Goal: Find specific page/section: Find specific page/section

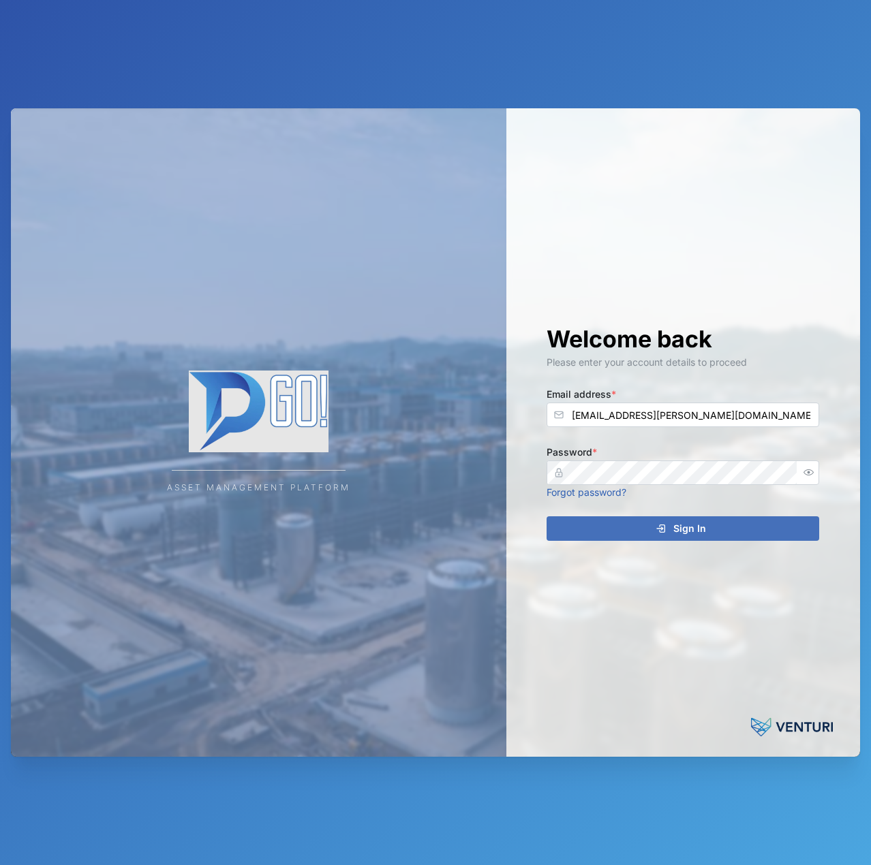
click at [546, 516] on button "Sign In" at bounding box center [682, 528] width 273 height 25
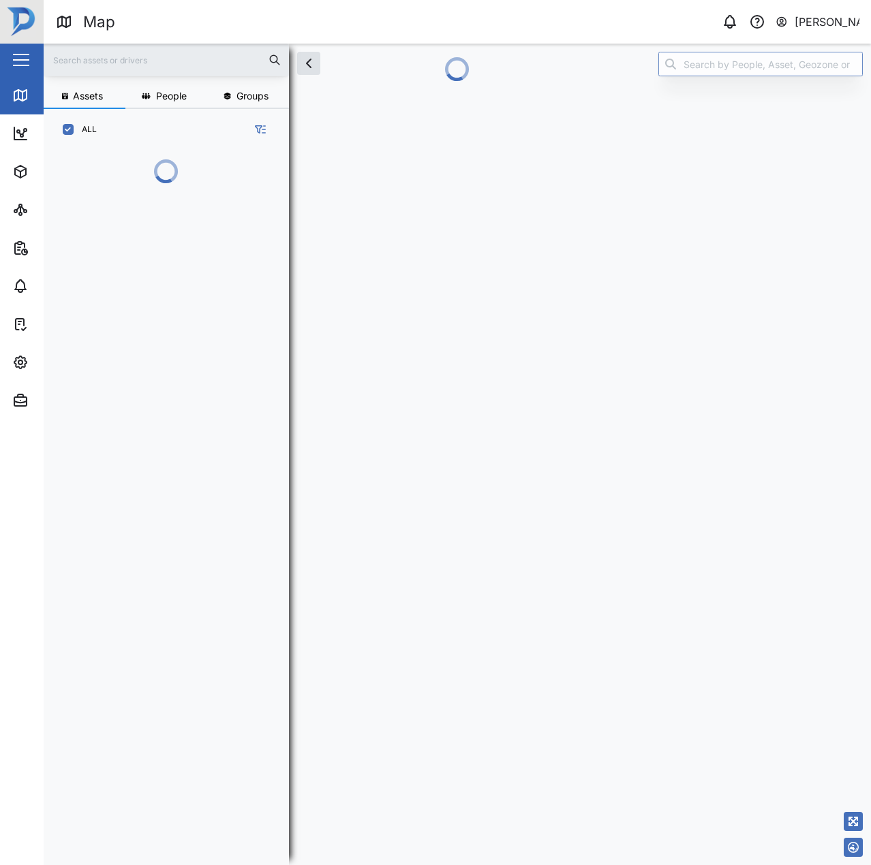
scroll to position [640, 213]
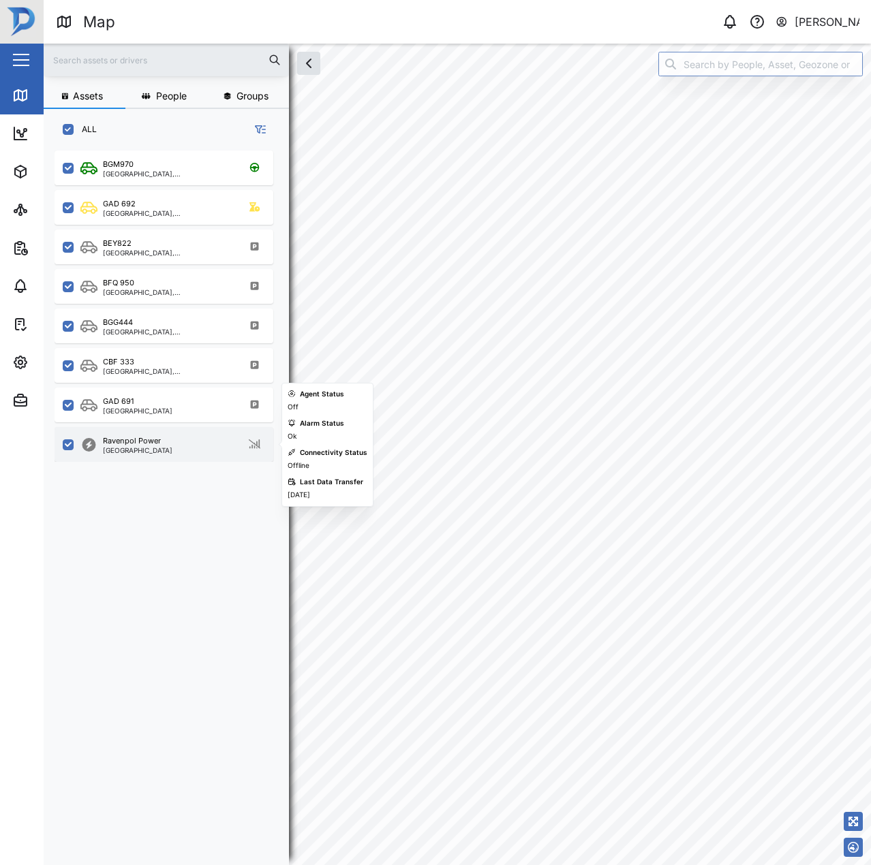
click at [194, 456] on div "Ravenpol Power [GEOGRAPHIC_DATA]" at bounding box center [164, 444] width 219 height 35
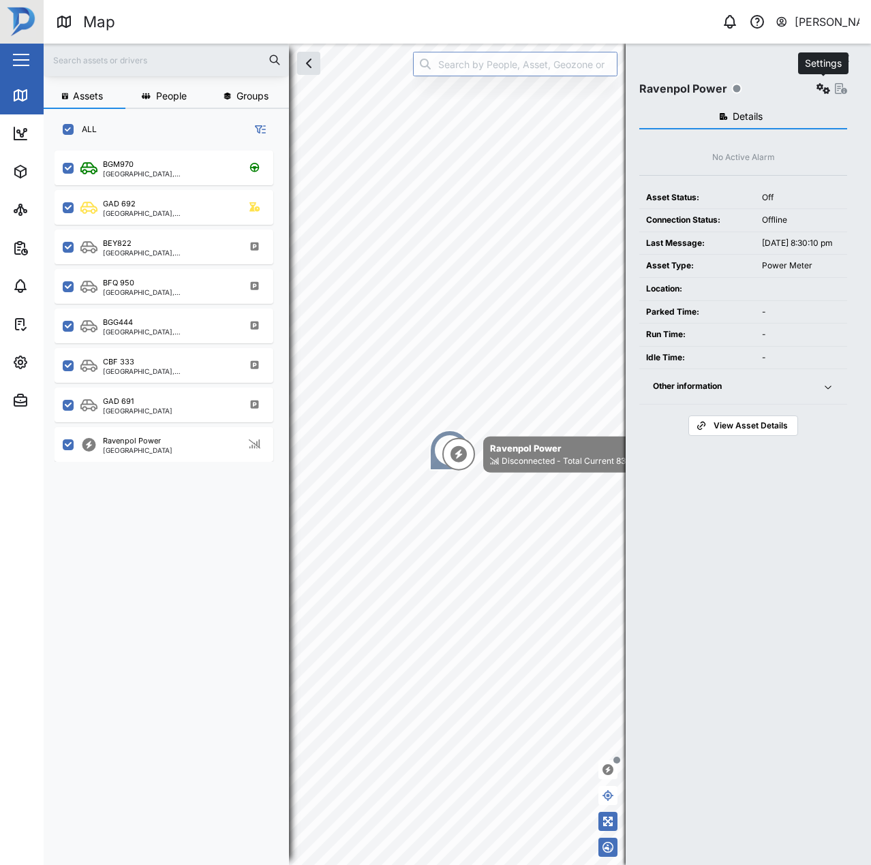
click at [815, 95] on button "button" at bounding box center [823, 88] width 19 height 19
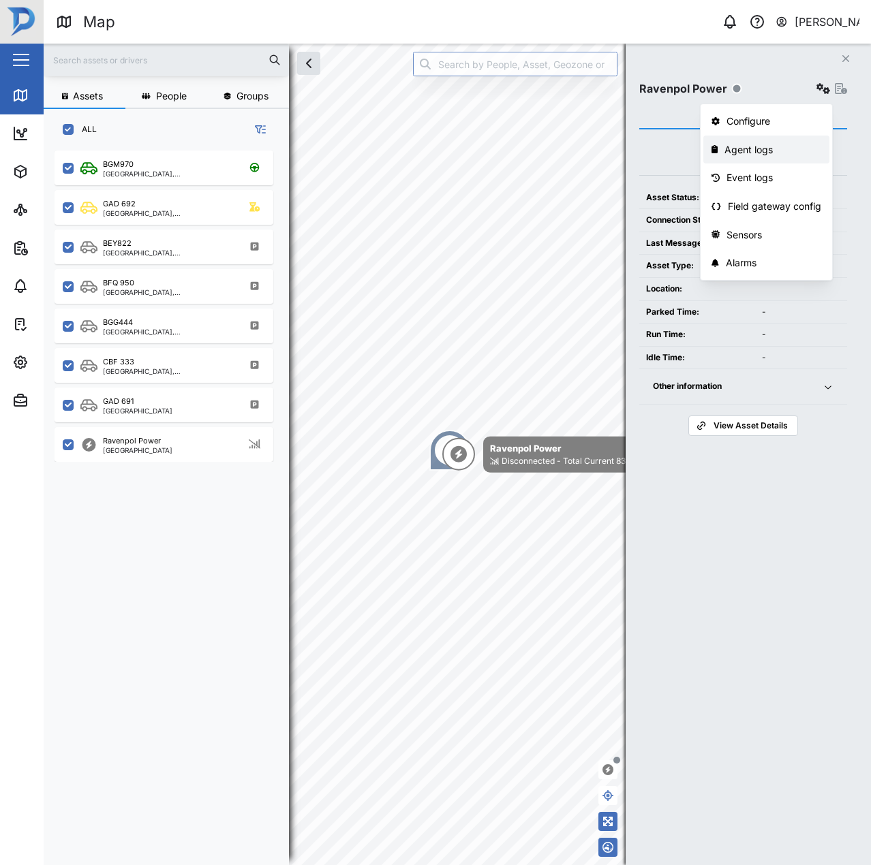
click at [760, 157] on div "Agent logs" at bounding box center [772, 149] width 97 height 15
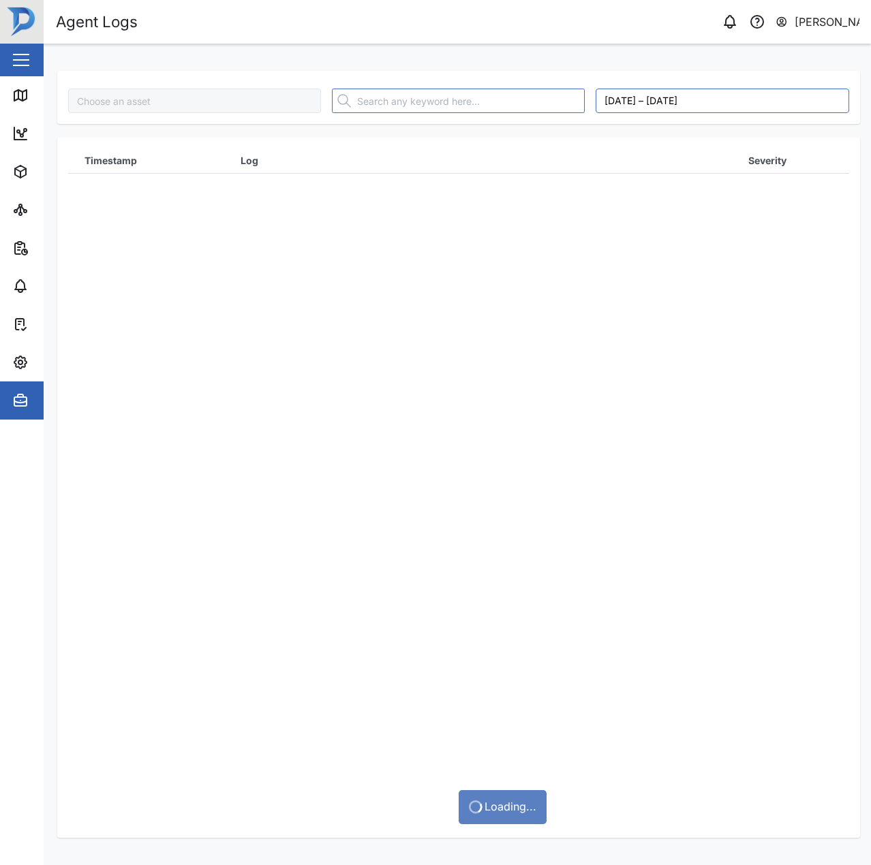
type input "Ravenpol Power"
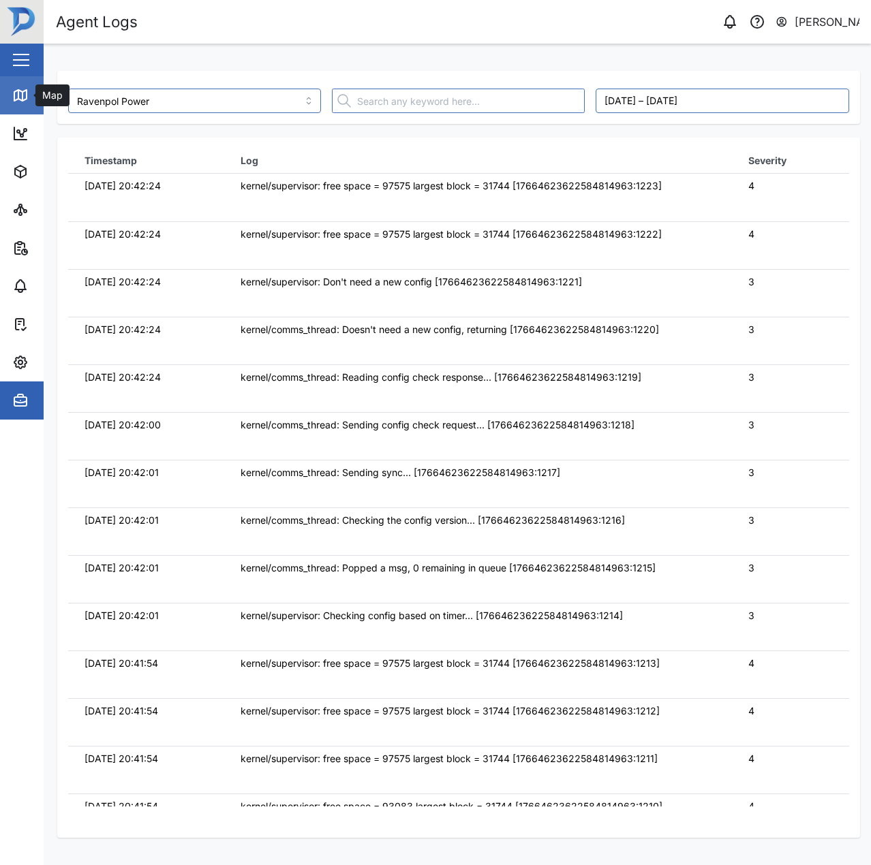
click at [22, 105] on link "Map" at bounding box center [88, 95] width 177 height 38
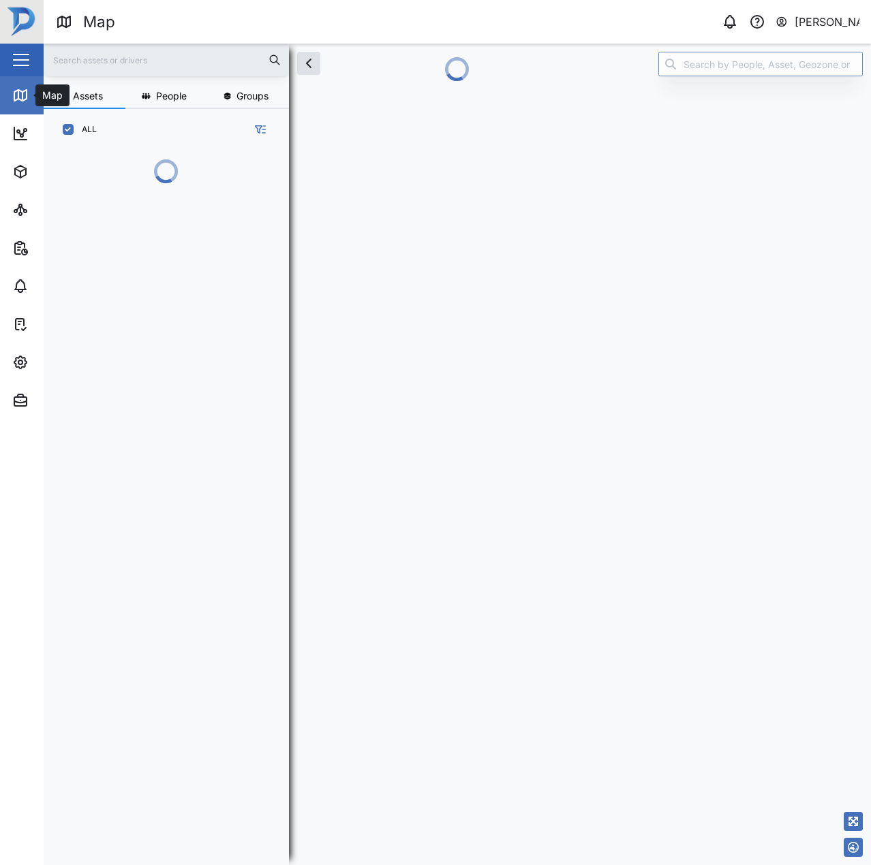
scroll to position [640, 213]
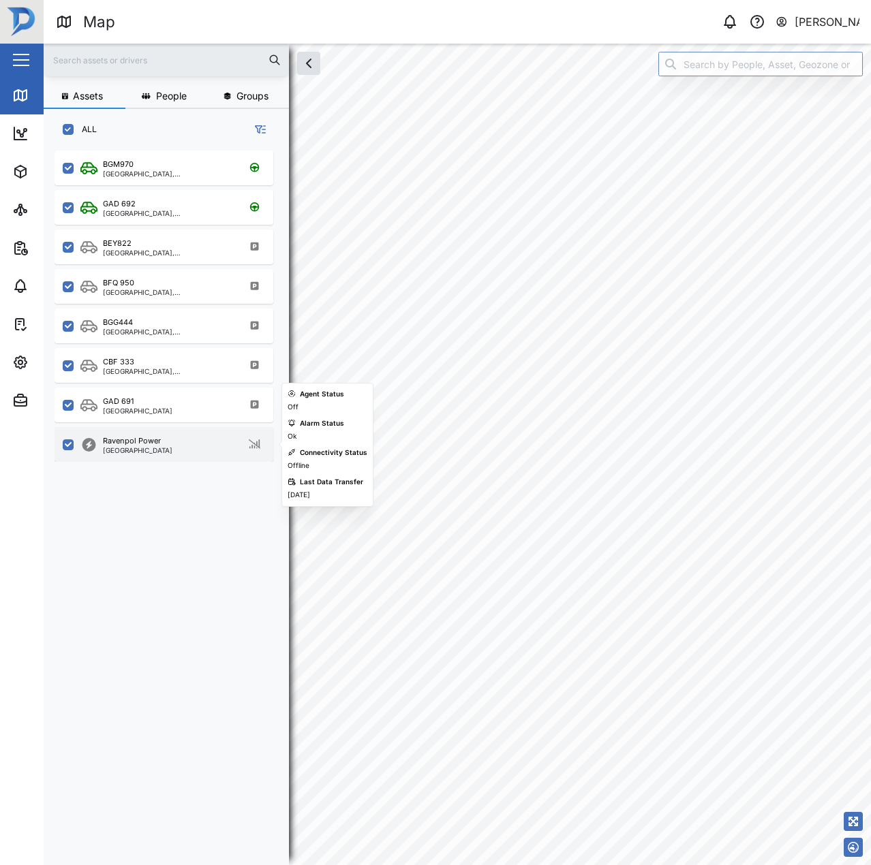
click at [142, 437] on div "Ravenpol Power" at bounding box center [132, 441] width 58 height 12
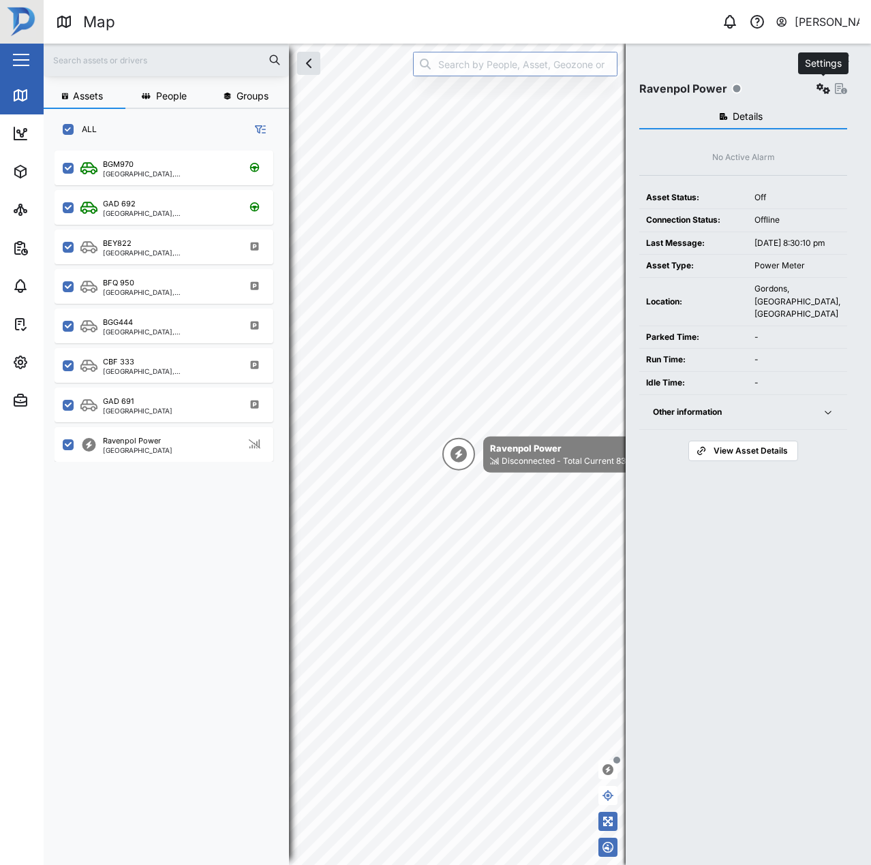
click at [829, 89] on icon "button" at bounding box center [823, 88] width 14 height 11
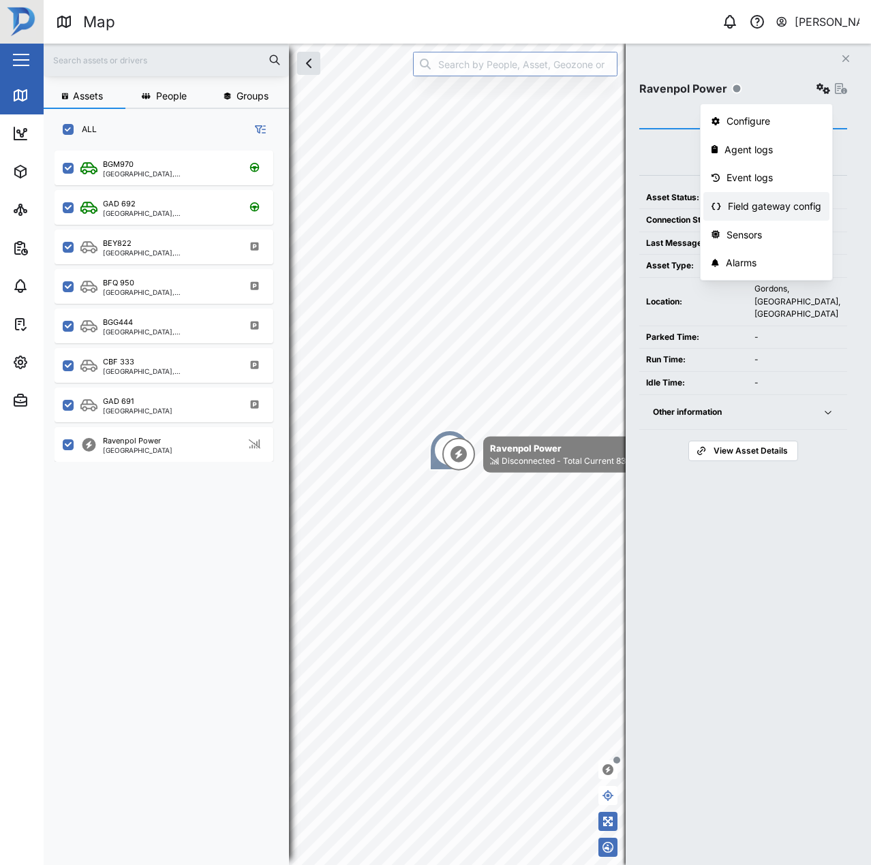
click at [756, 217] on link "Field gateway config" at bounding box center [766, 206] width 126 height 29
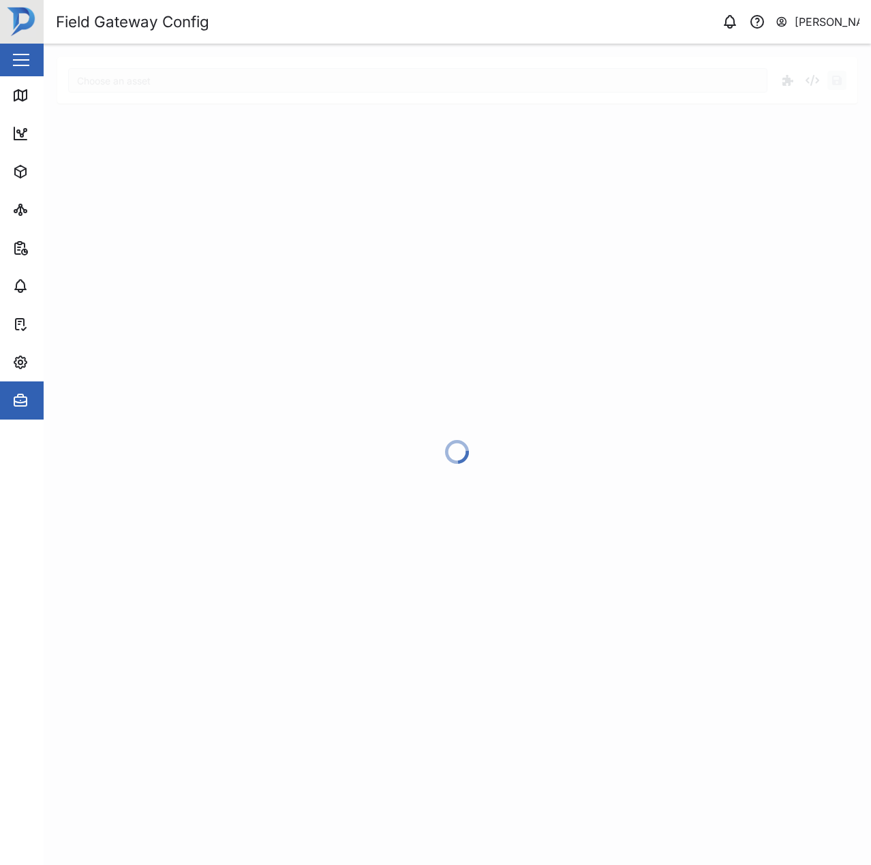
type input "Ravenpol Power"
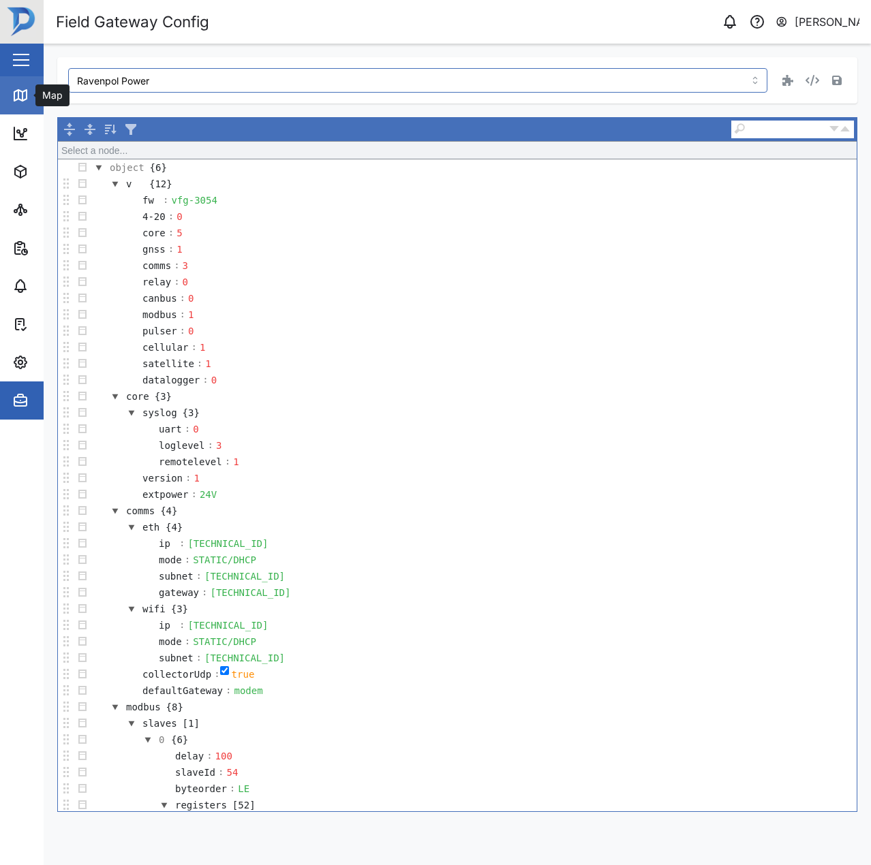
click at [20, 97] on icon at bounding box center [20, 95] width 16 height 16
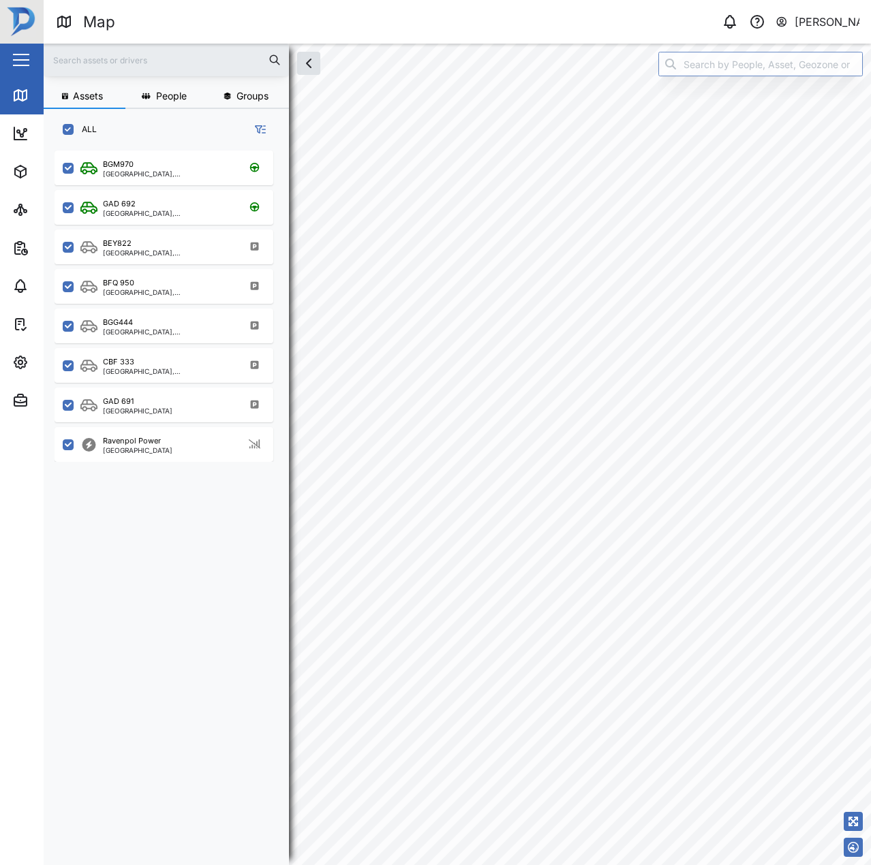
scroll to position [698, 213]
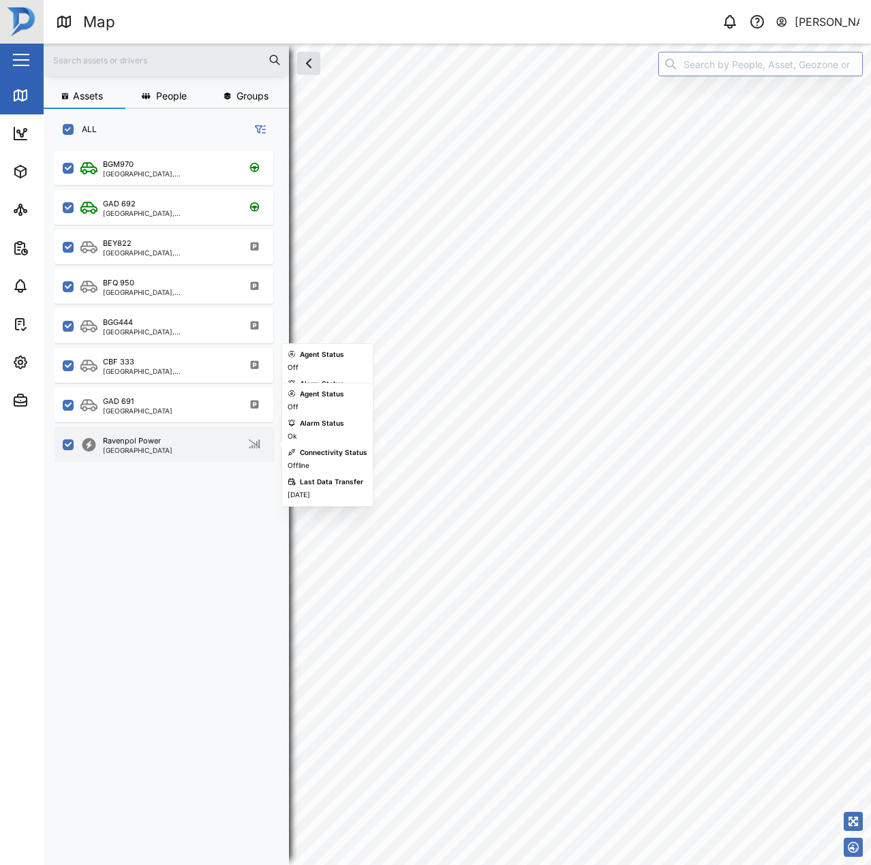
click at [129, 447] on div "[GEOGRAPHIC_DATA]" at bounding box center [138, 450] width 70 height 7
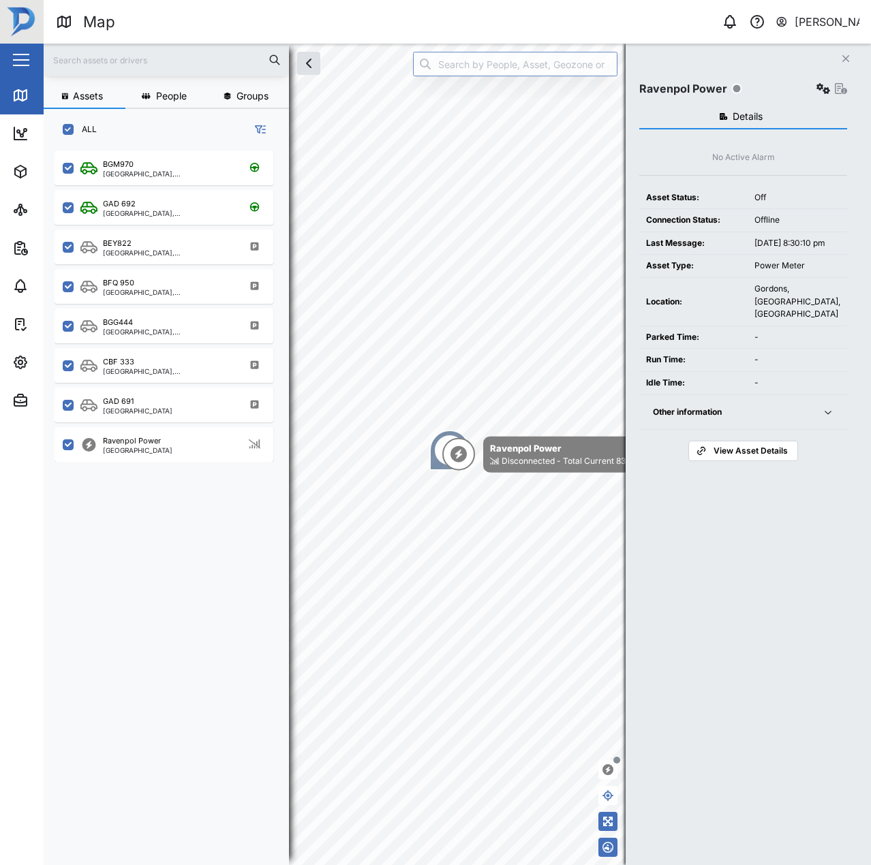
click at [811, 92] on div "Ravenpol Power" at bounding box center [743, 88] width 208 height 19
click at [821, 91] on icon "button" at bounding box center [823, 88] width 14 height 11
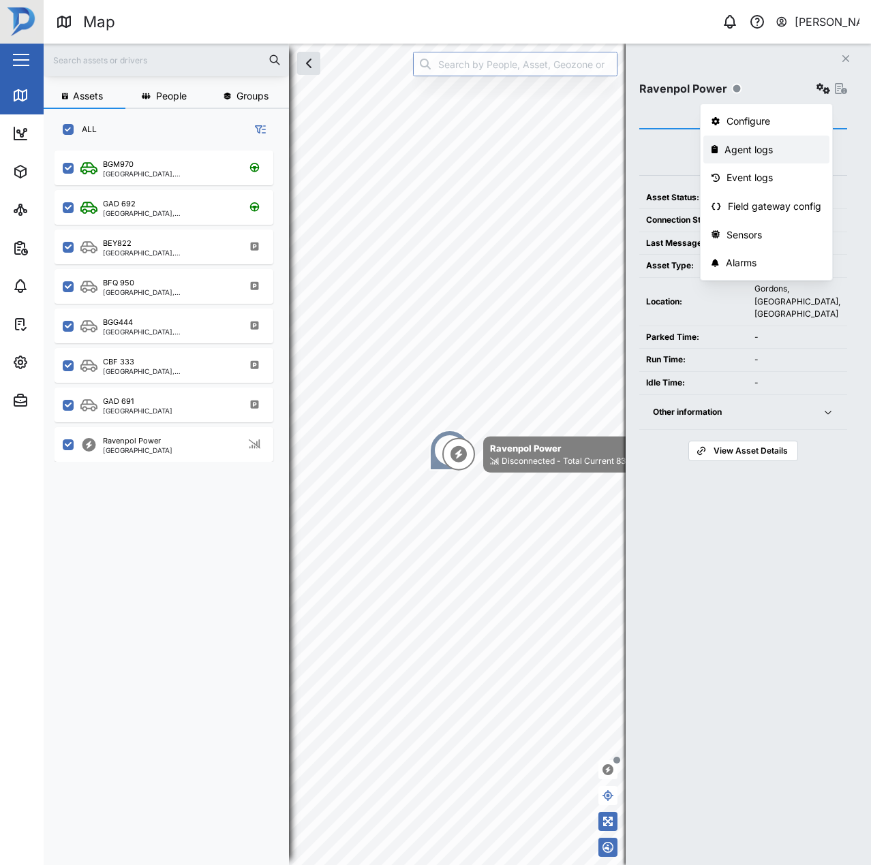
click at [752, 174] on div "Event logs" at bounding box center [773, 177] width 95 height 15
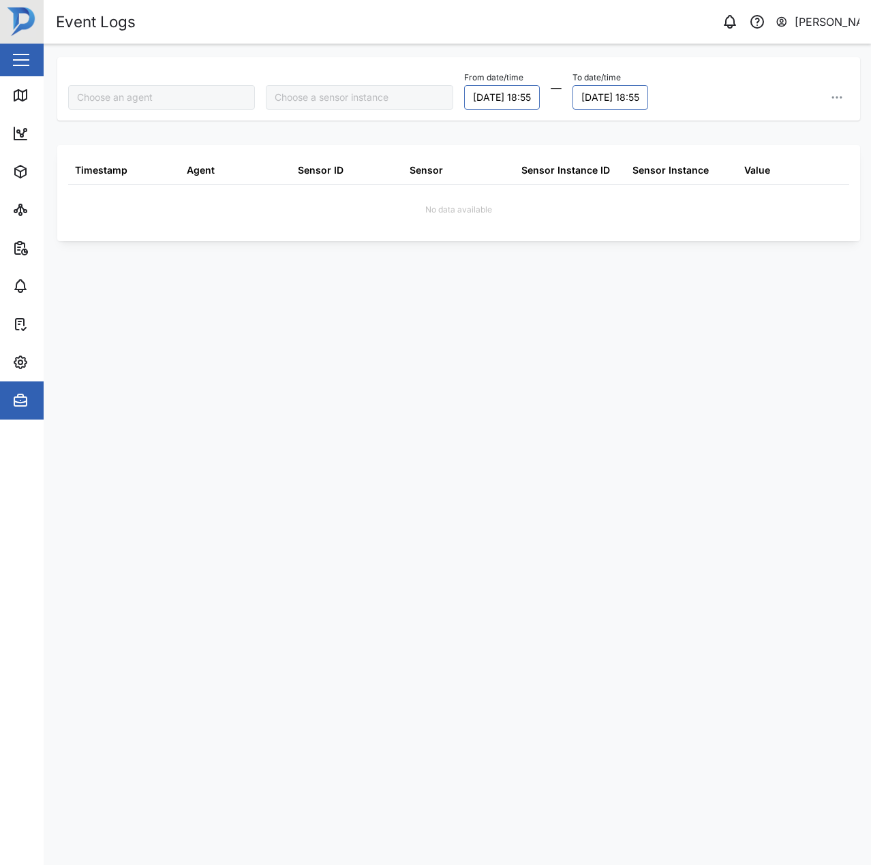
type input "Ravenpol Power"
click at [503, 92] on button "[DATE] 18:55" at bounding box center [502, 97] width 76 height 25
click at [544, 182] on button "1" at bounding box center [538, 187] width 25 height 25
click at [645, 320] on button "button" at bounding box center [640, 323] width 25 height 25
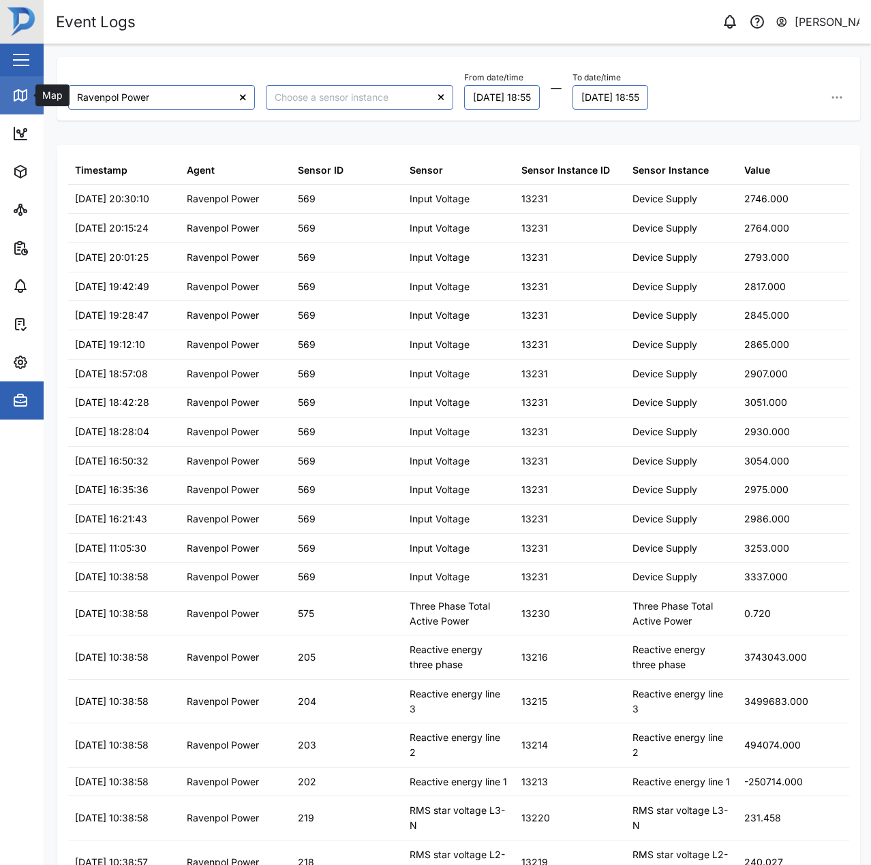
click at [33, 96] on div "Map" at bounding box center [39, 95] width 54 height 16
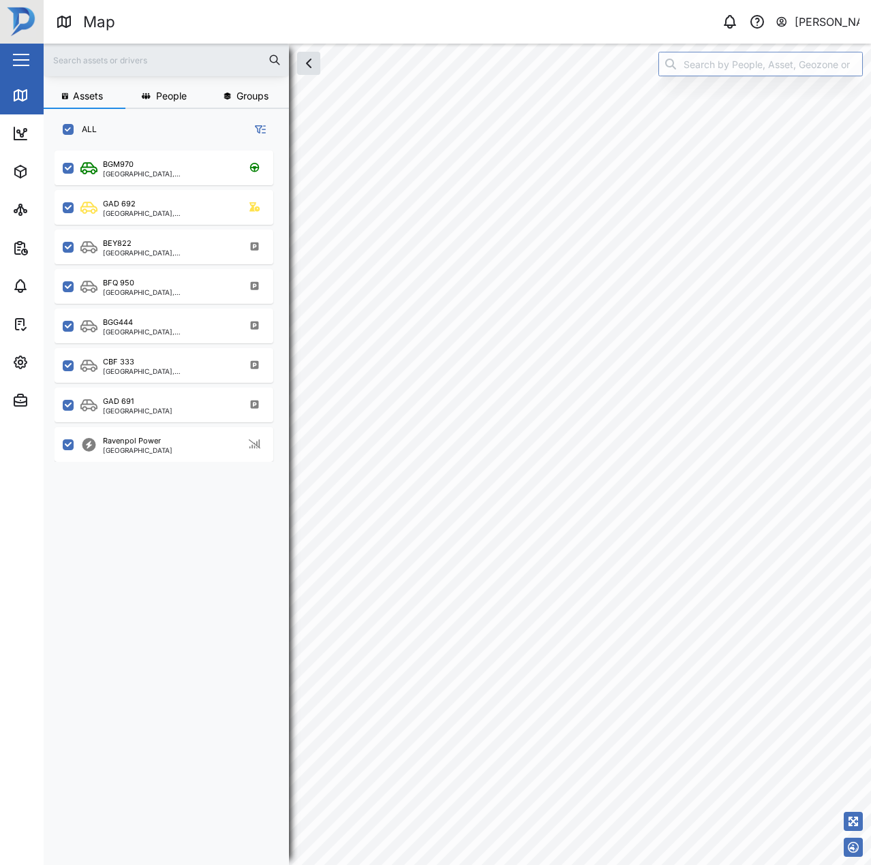
checkbox input "true"
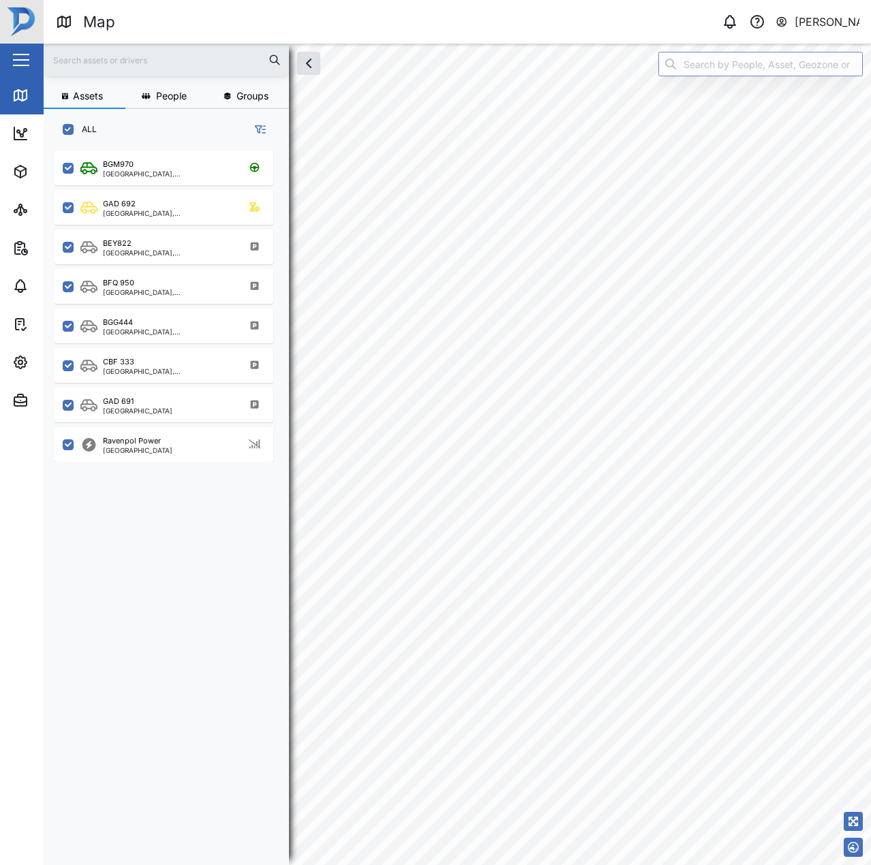
checkbox input "true"
click at [187, 226] on div "BEY822 [GEOGRAPHIC_DATA], [GEOGRAPHIC_DATA]" at bounding box center [164, 245] width 219 height 40
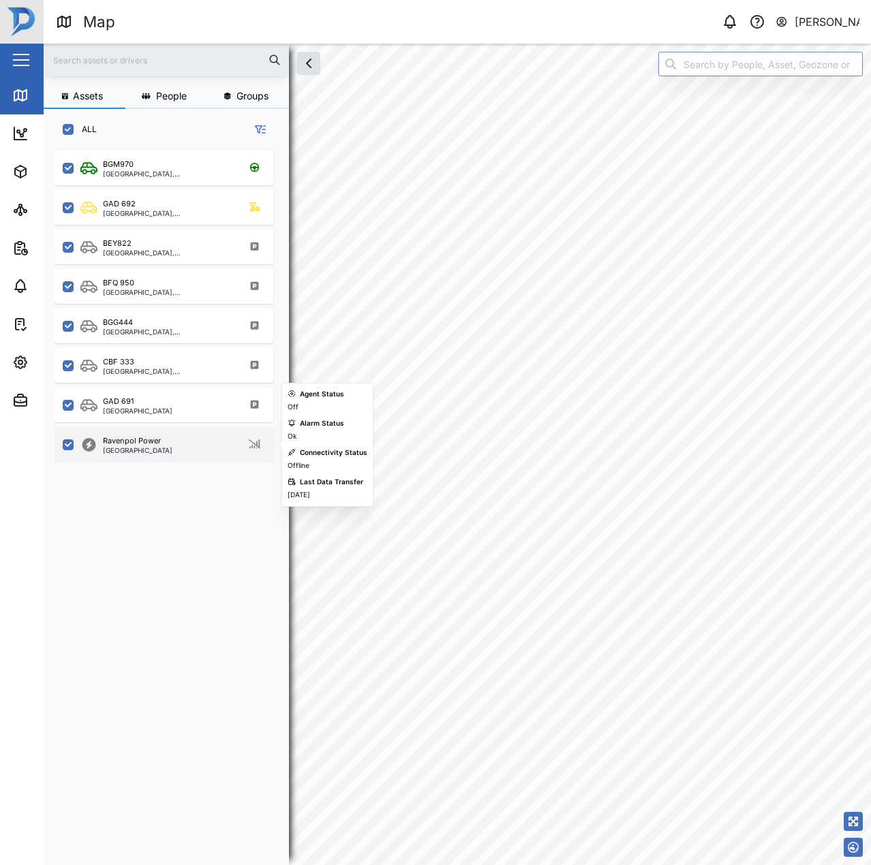
click at [129, 456] on div "Ravenpol Power [GEOGRAPHIC_DATA]" at bounding box center [164, 444] width 219 height 35
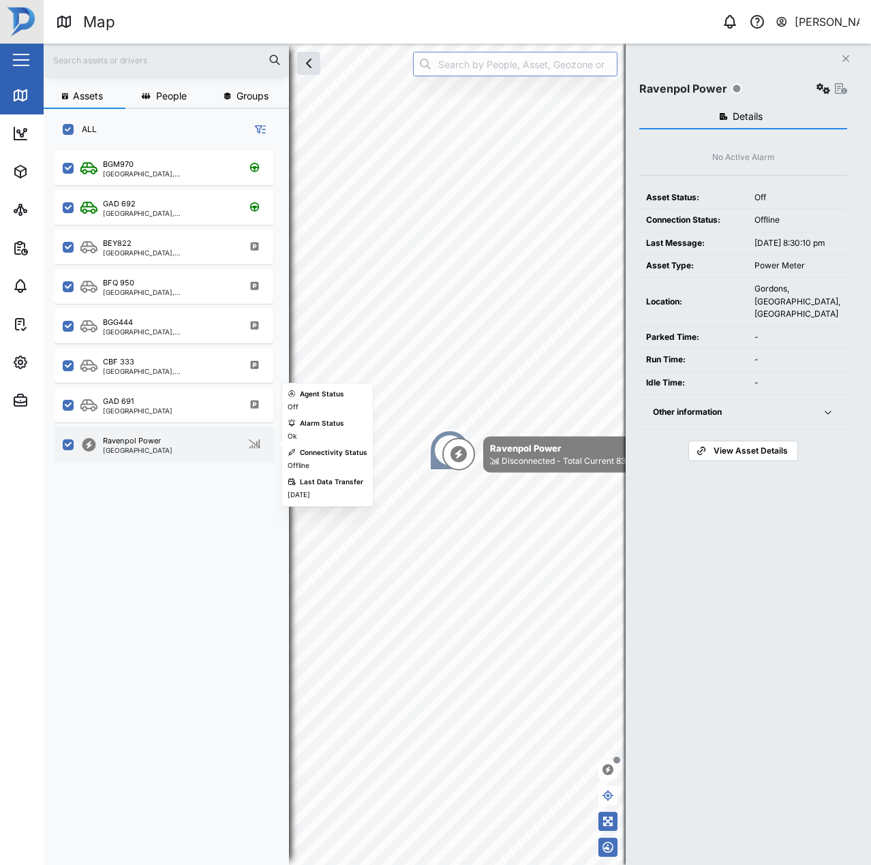
click at [130, 437] on div "Ravenpol Power" at bounding box center [132, 441] width 58 height 12
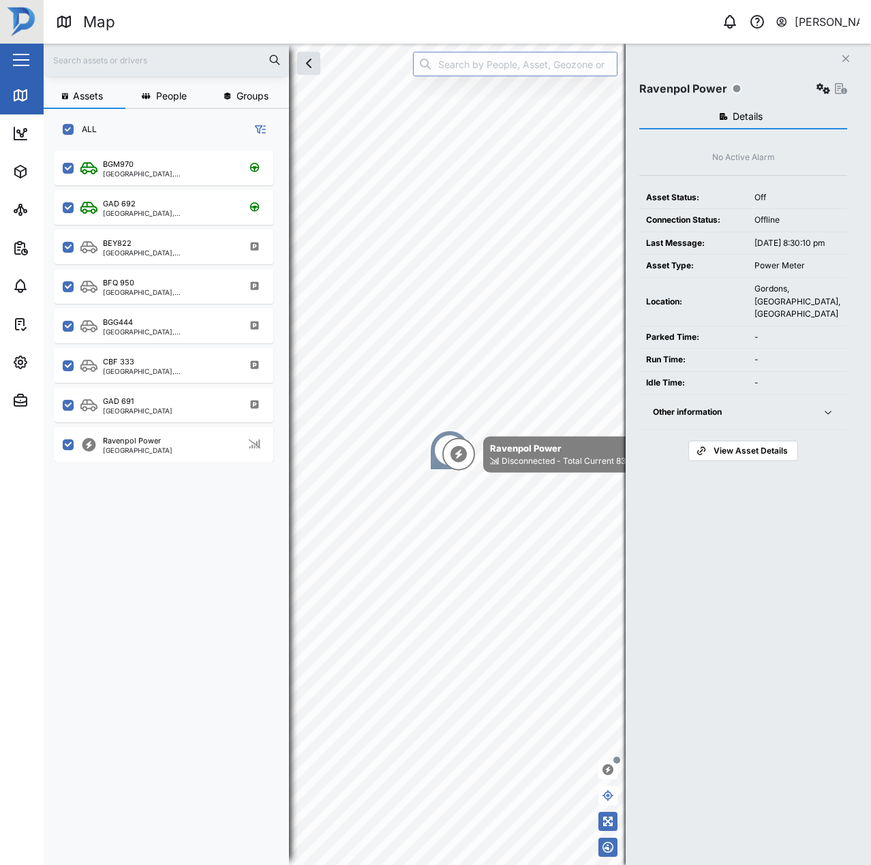
click at [741, 430] on span "Other information" at bounding box center [729, 412] width 153 height 35
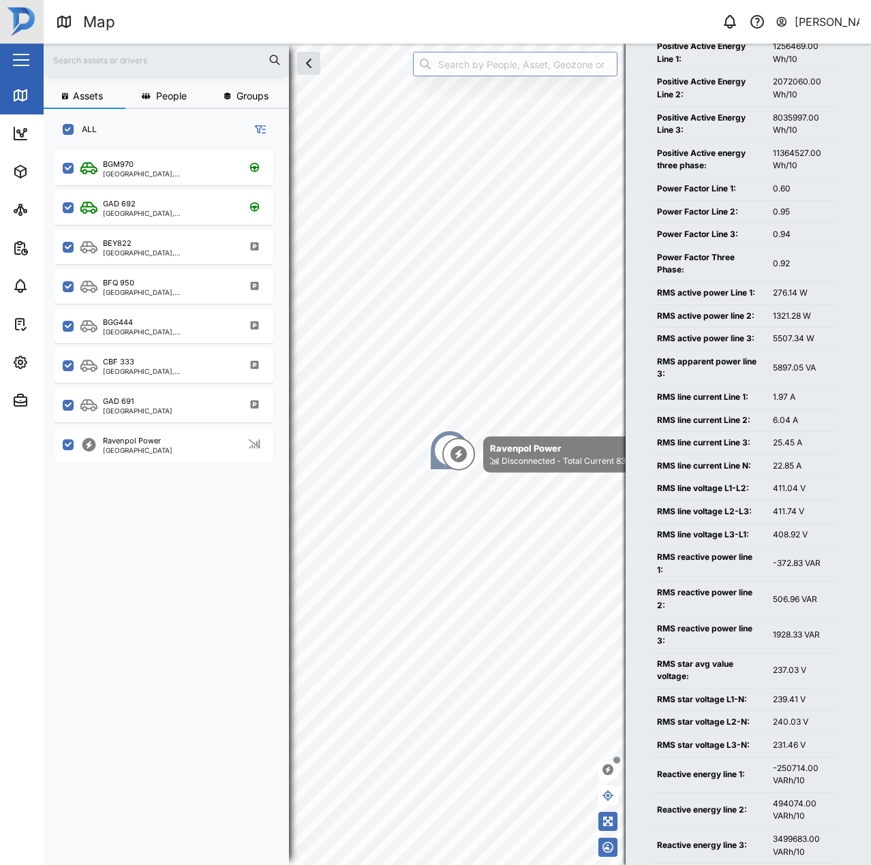
scroll to position [1117, 0]
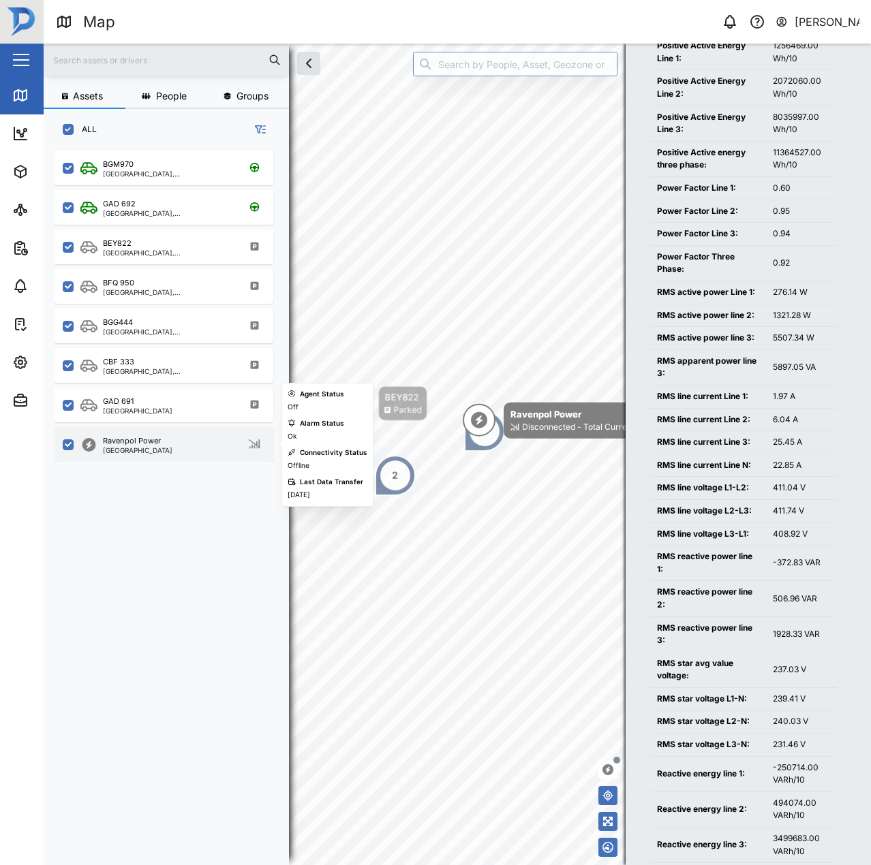
click at [149, 452] on div "[GEOGRAPHIC_DATA]" at bounding box center [138, 450] width 70 height 7
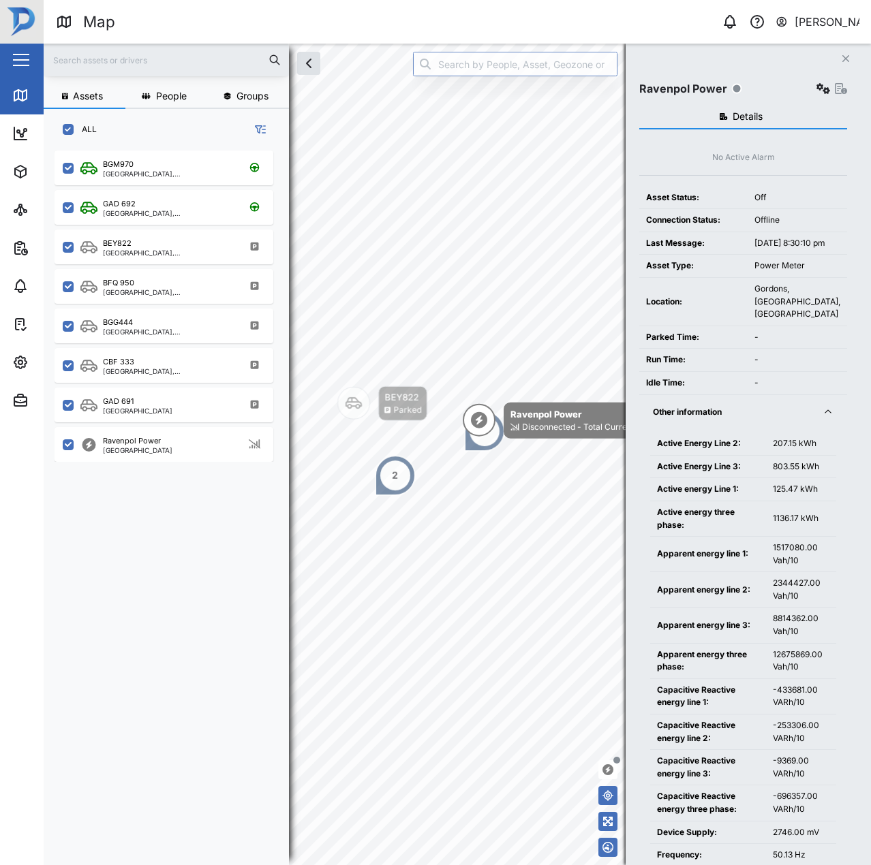
click at [824, 80] on button "button" at bounding box center [823, 88] width 19 height 19
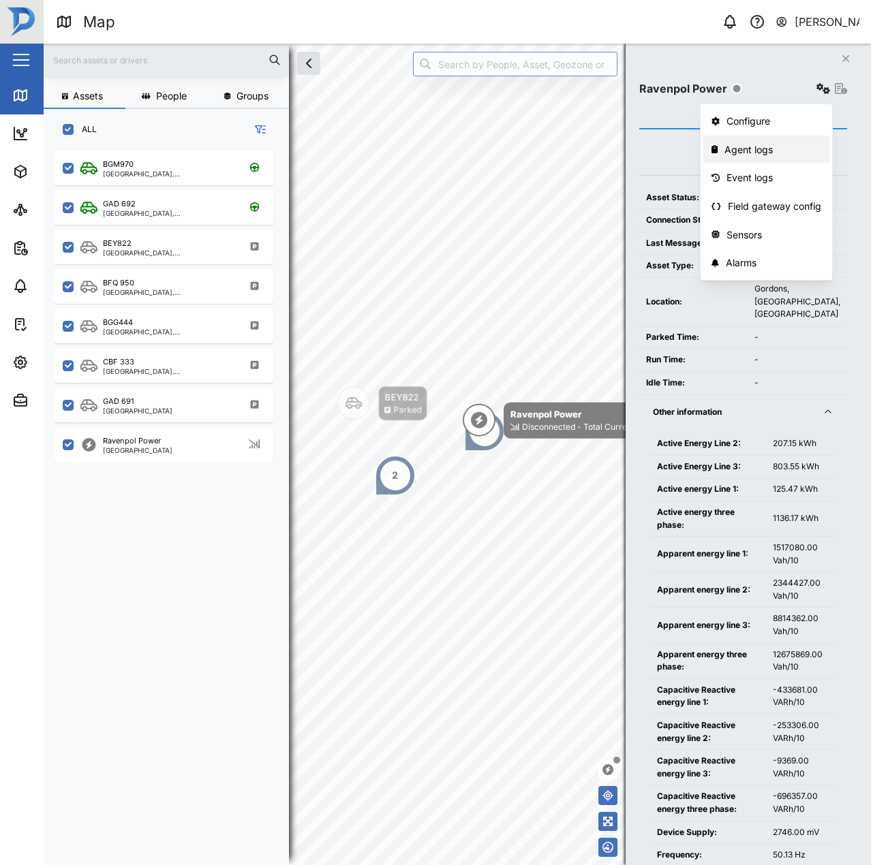
click at [777, 155] on div "Agent logs" at bounding box center [772, 149] width 97 height 15
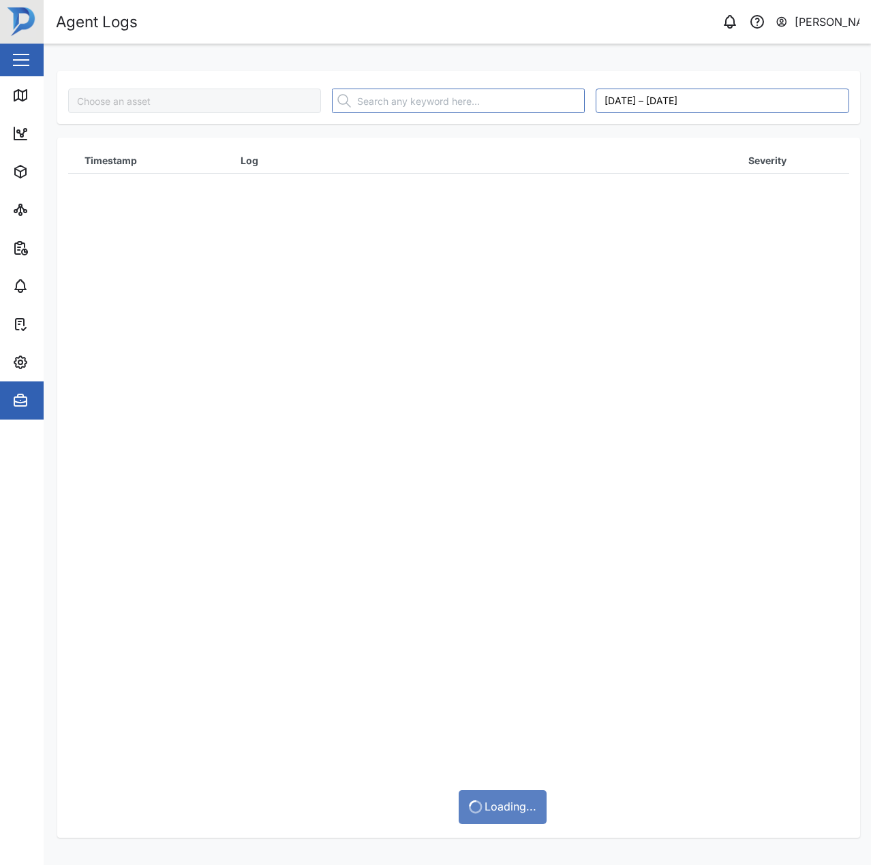
type input "Ravenpol Power"
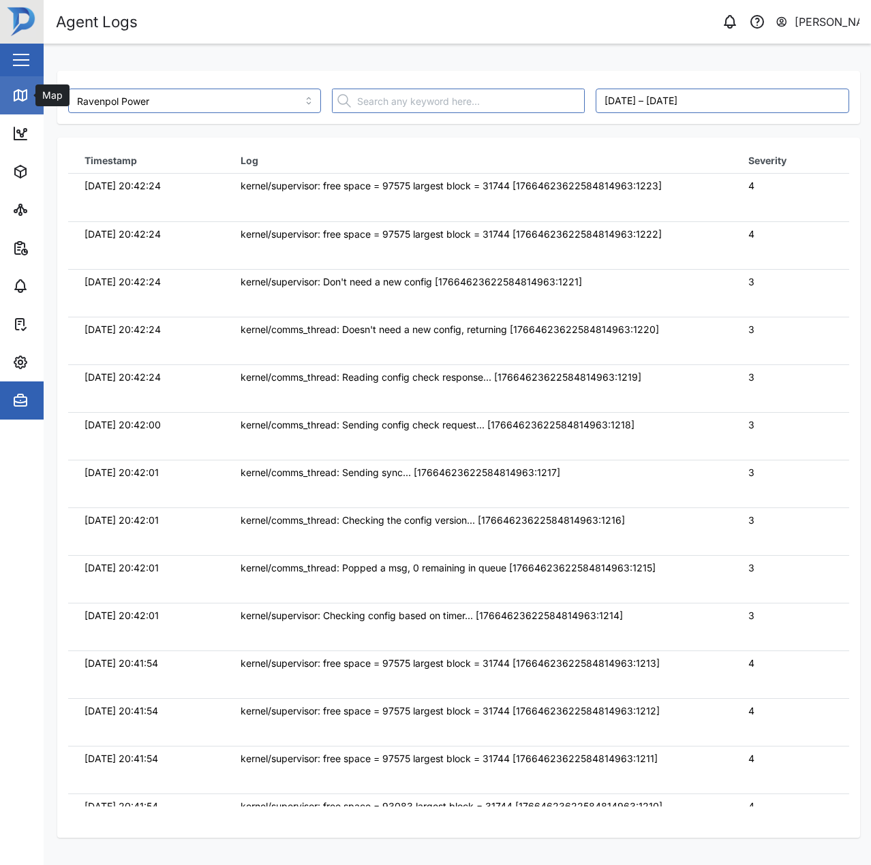
click at [7, 89] on link "Map" at bounding box center [88, 95] width 177 height 38
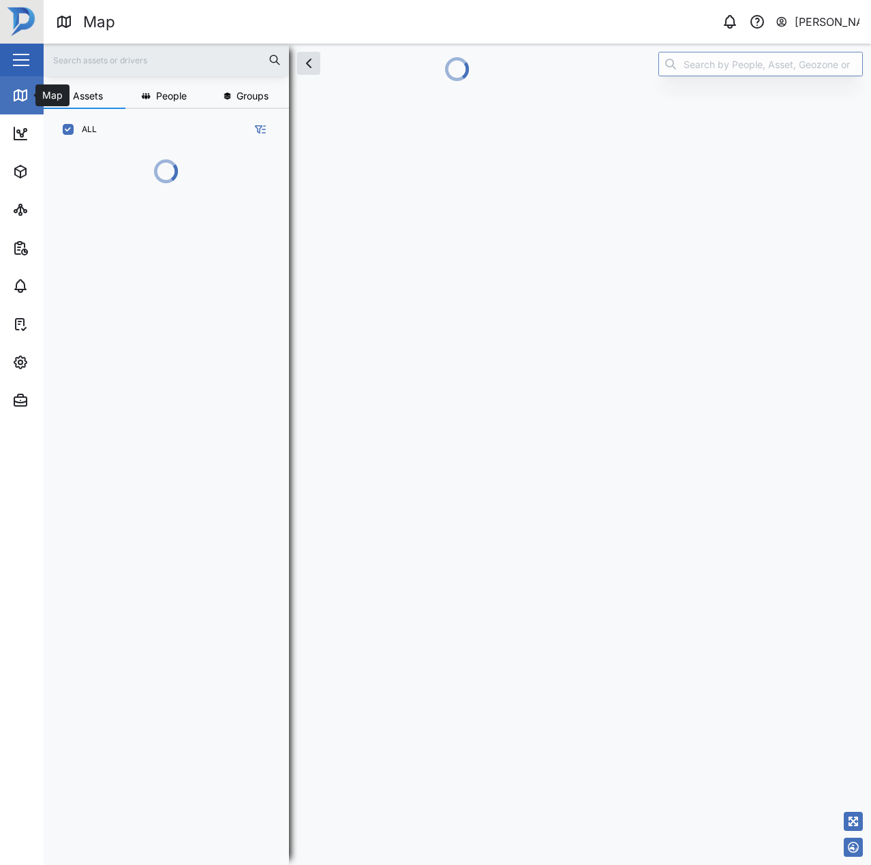
scroll to position [640, 213]
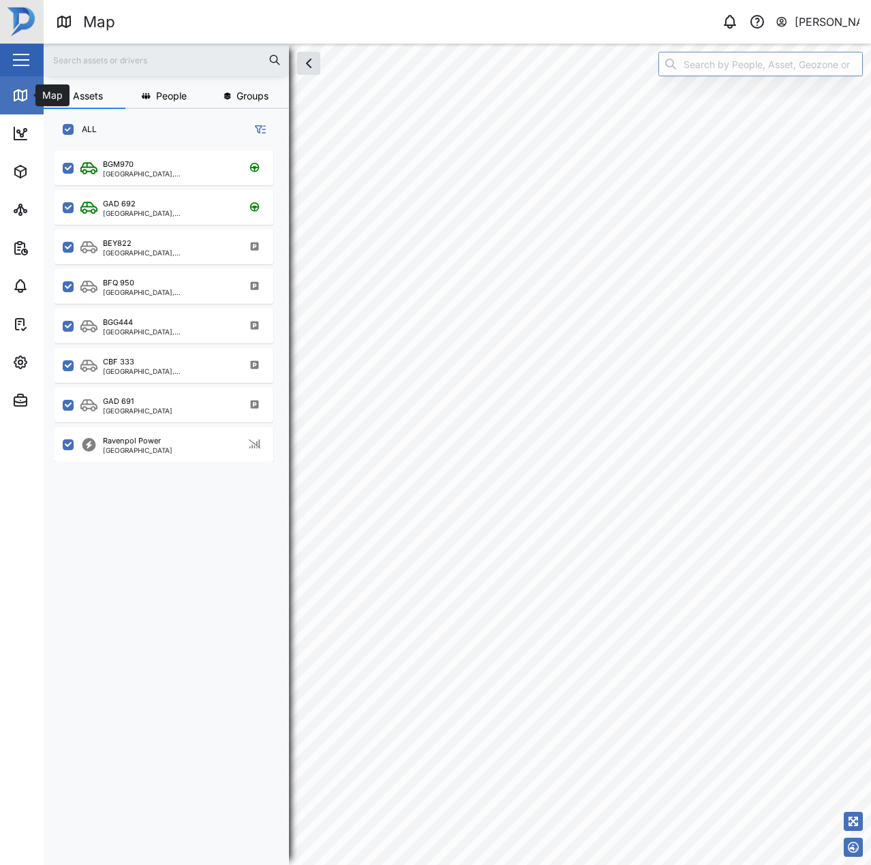
scroll to position [698, 213]
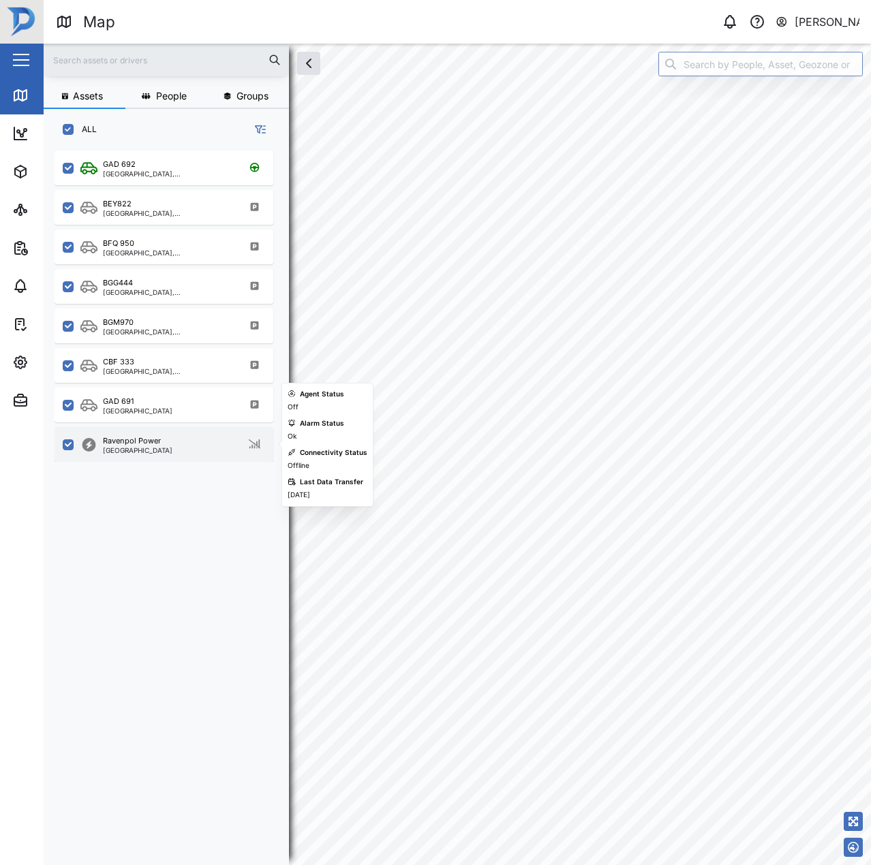
click at [146, 435] on div "Ravenpol Power [GEOGRAPHIC_DATA]" at bounding box center [164, 444] width 219 height 35
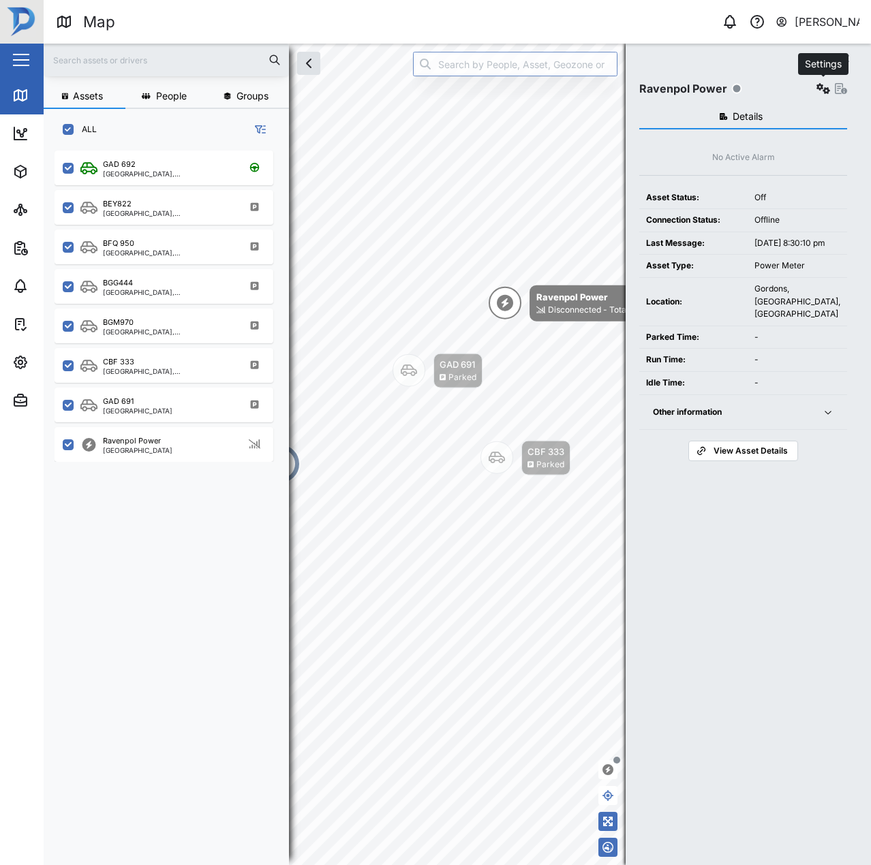
click at [816, 89] on icon "button" at bounding box center [823, 88] width 14 height 11
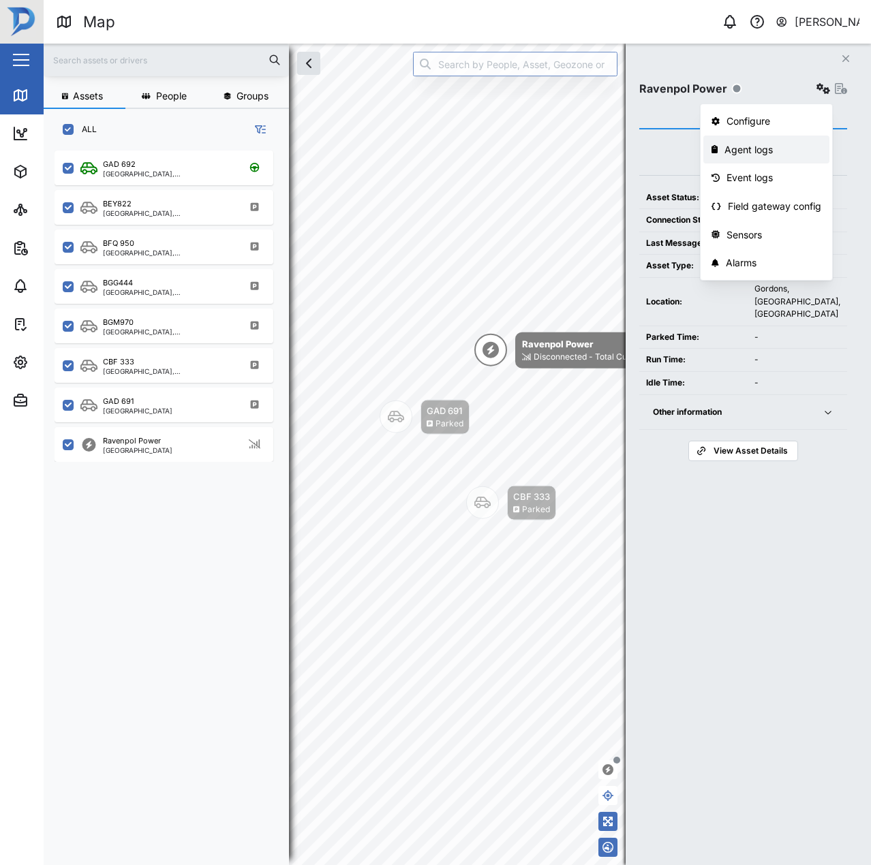
click at [764, 146] on div "Agent logs" at bounding box center [772, 149] width 97 height 15
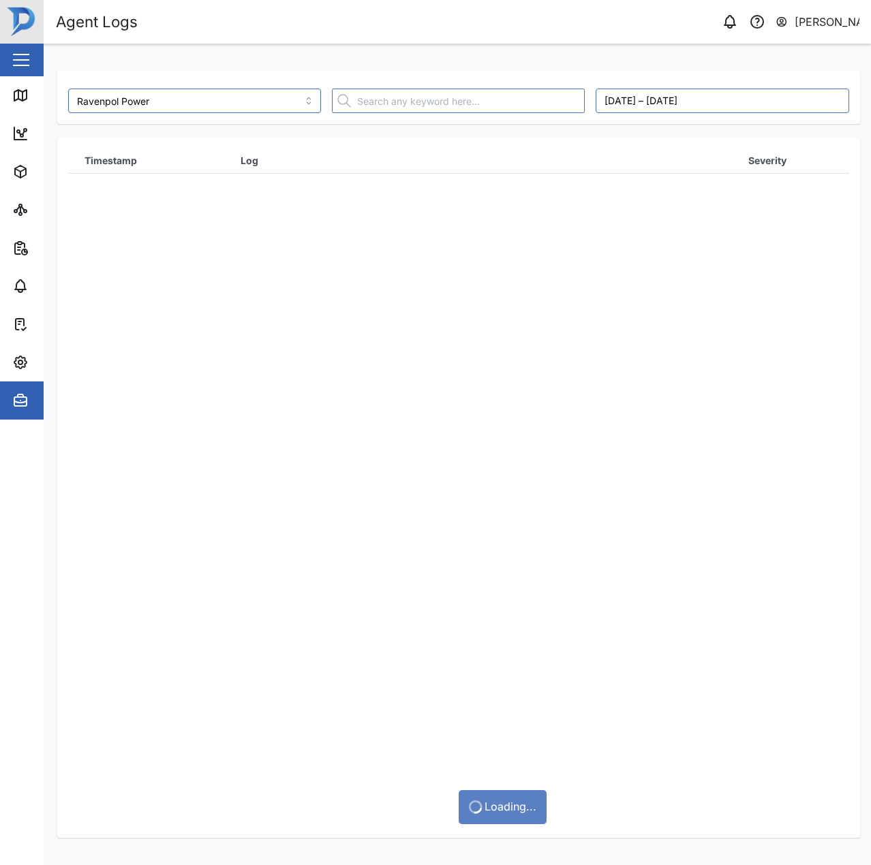
type input "Ravenpol Power"
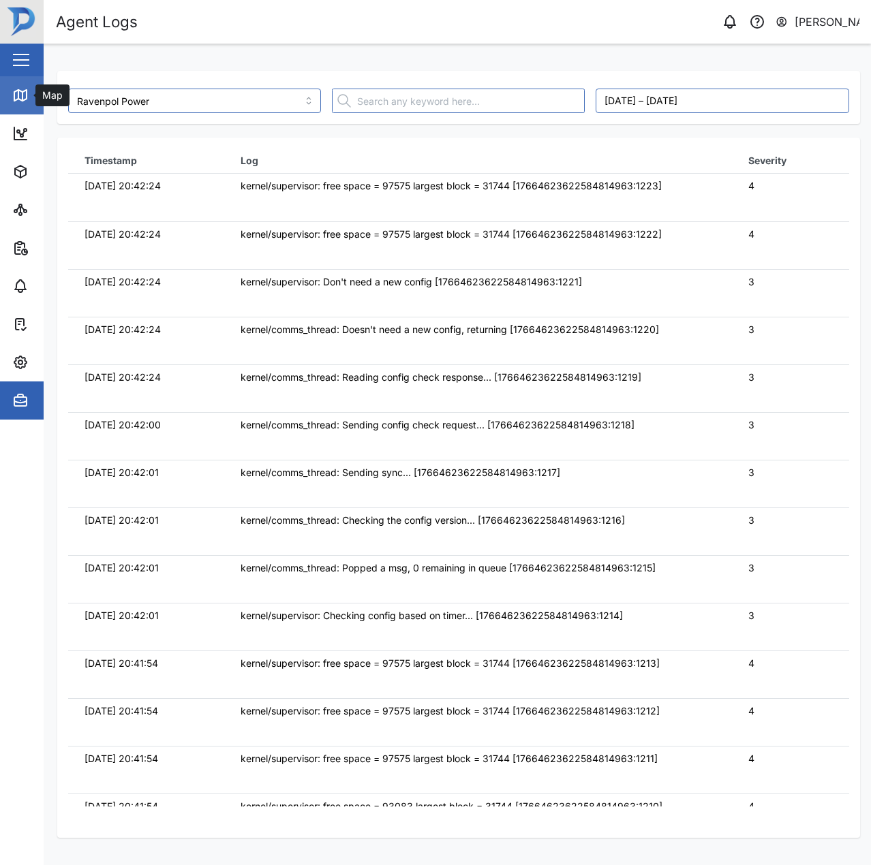
click at [14, 94] on icon at bounding box center [20, 95] width 12 height 11
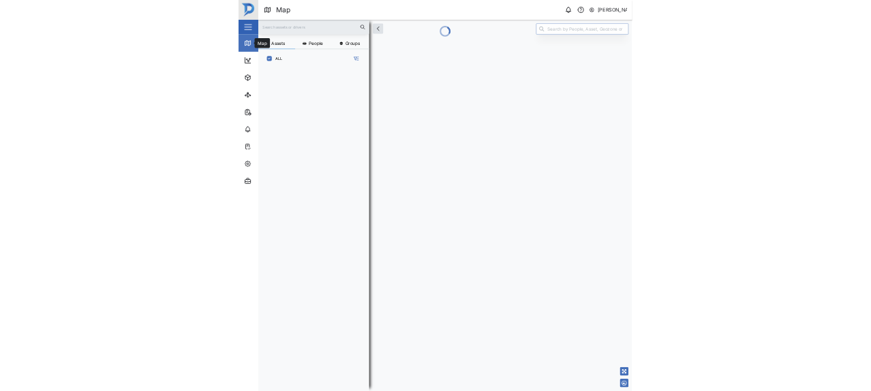
scroll to position [698, 213]
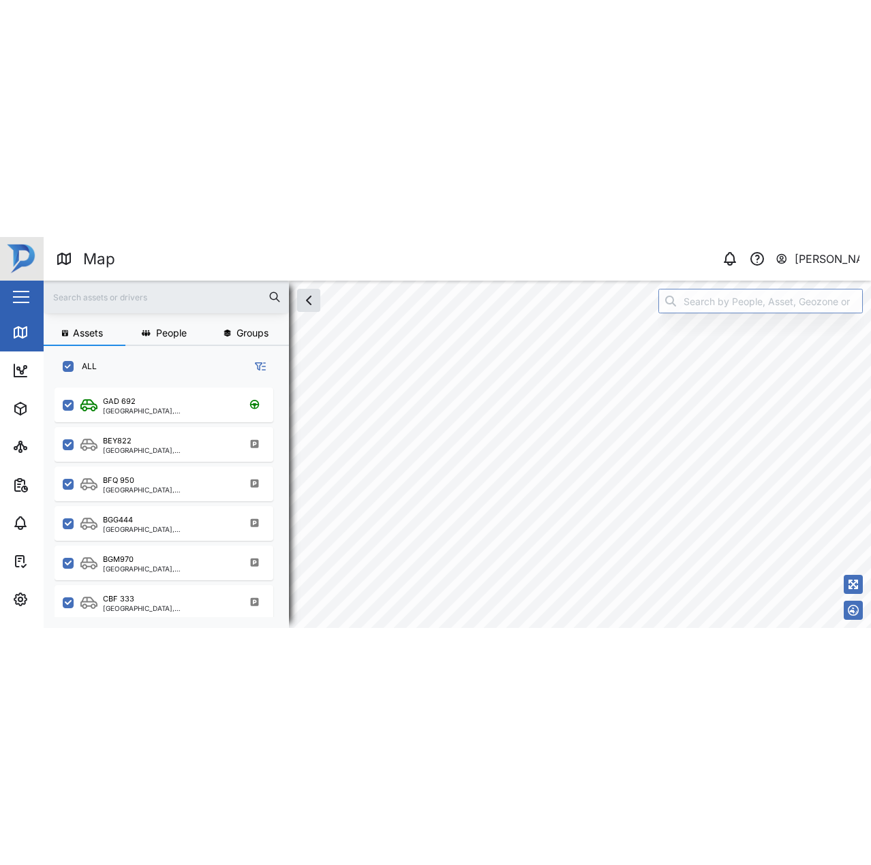
scroll to position [698, 213]
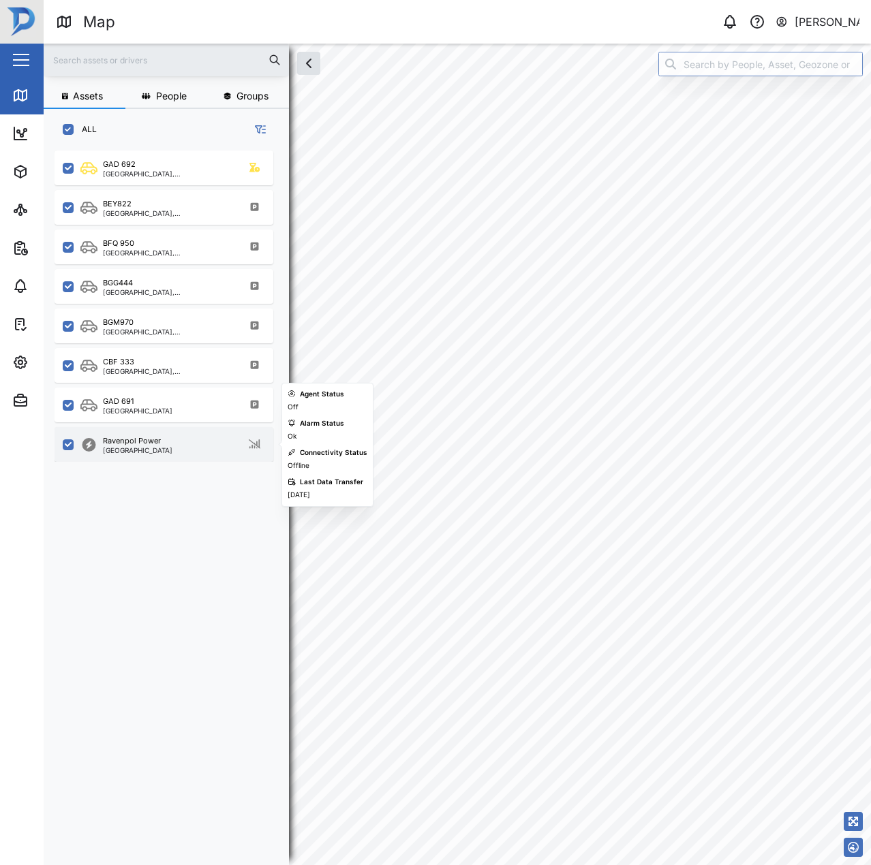
click at [168, 457] on div "Ravenpol Power [GEOGRAPHIC_DATA]" at bounding box center [164, 444] width 219 height 35
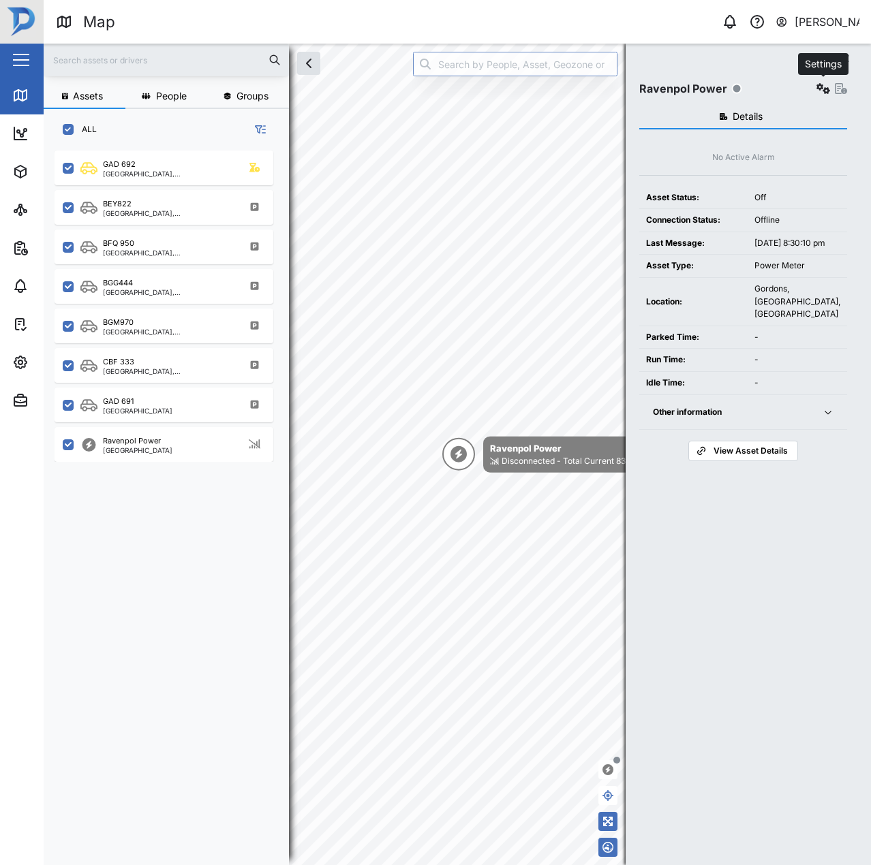
click at [814, 96] on button "button" at bounding box center [823, 88] width 19 height 19
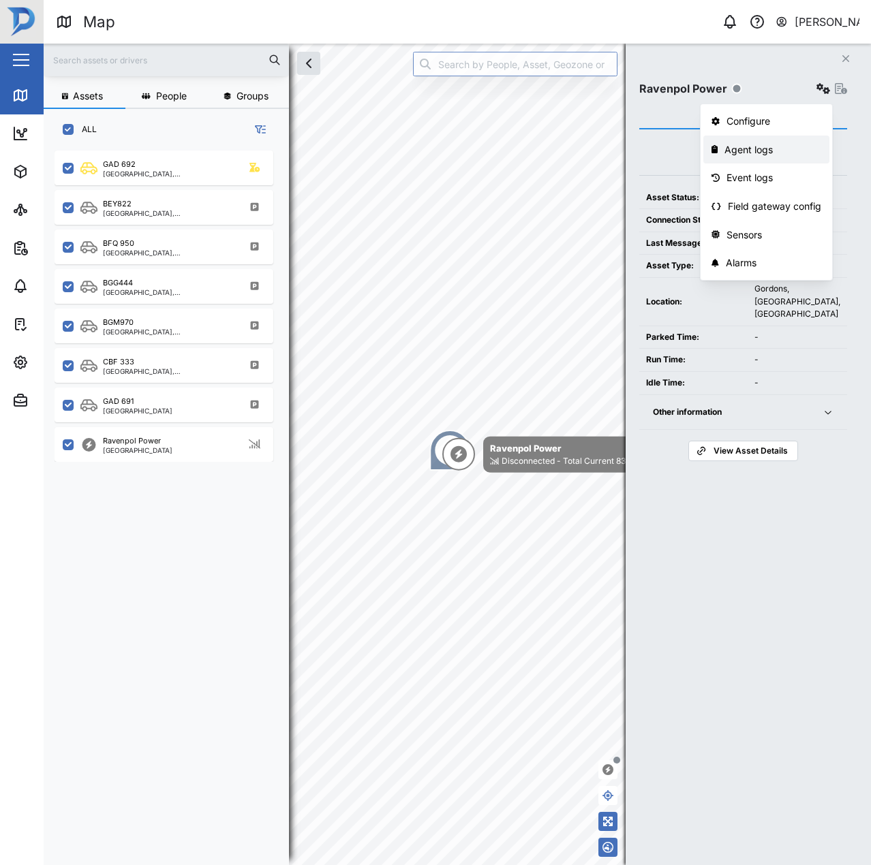
click at [758, 153] on div "Agent logs" at bounding box center [772, 149] width 97 height 15
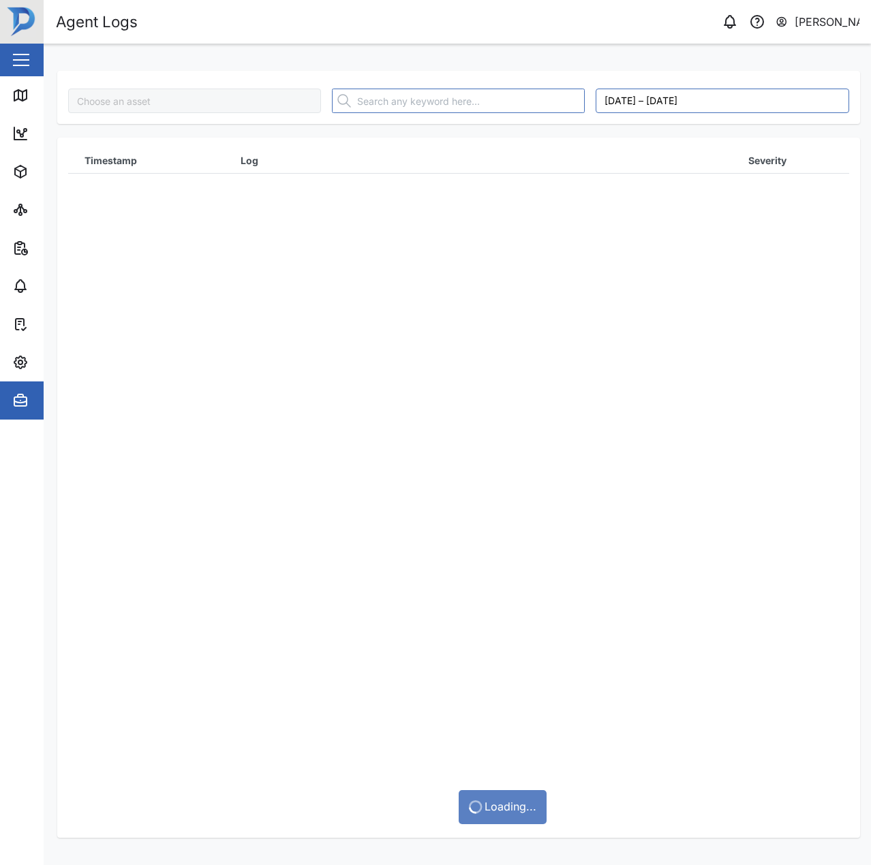
type input "Ravenpol Power"
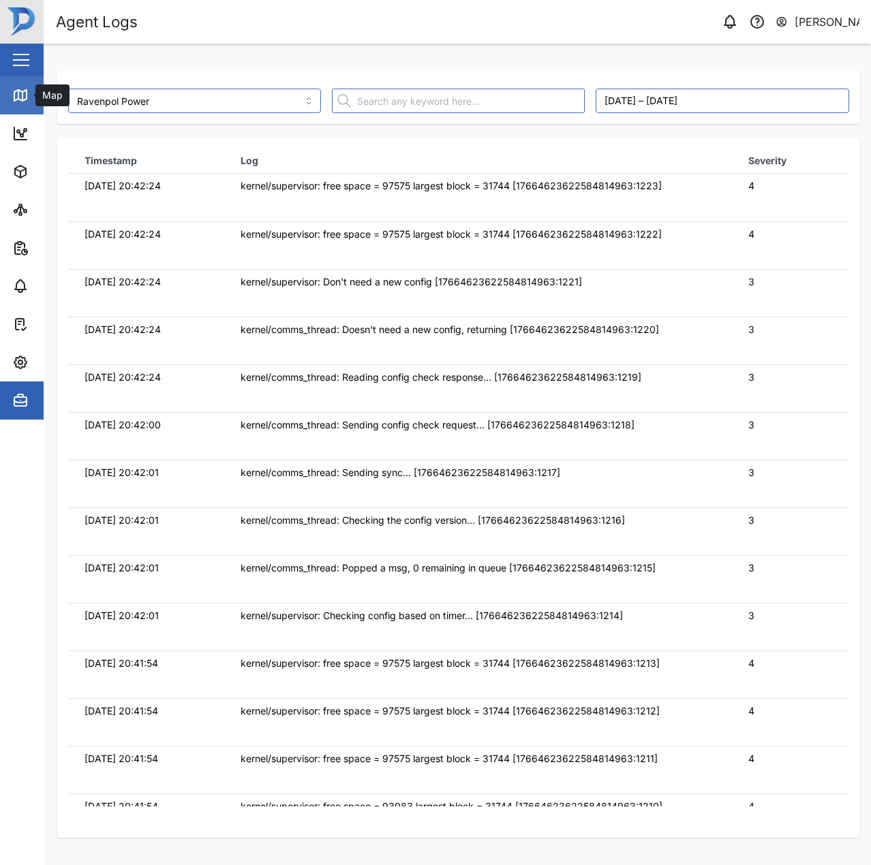
click at [22, 101] on icon at bounding box center [22, 96] width 0 height 9
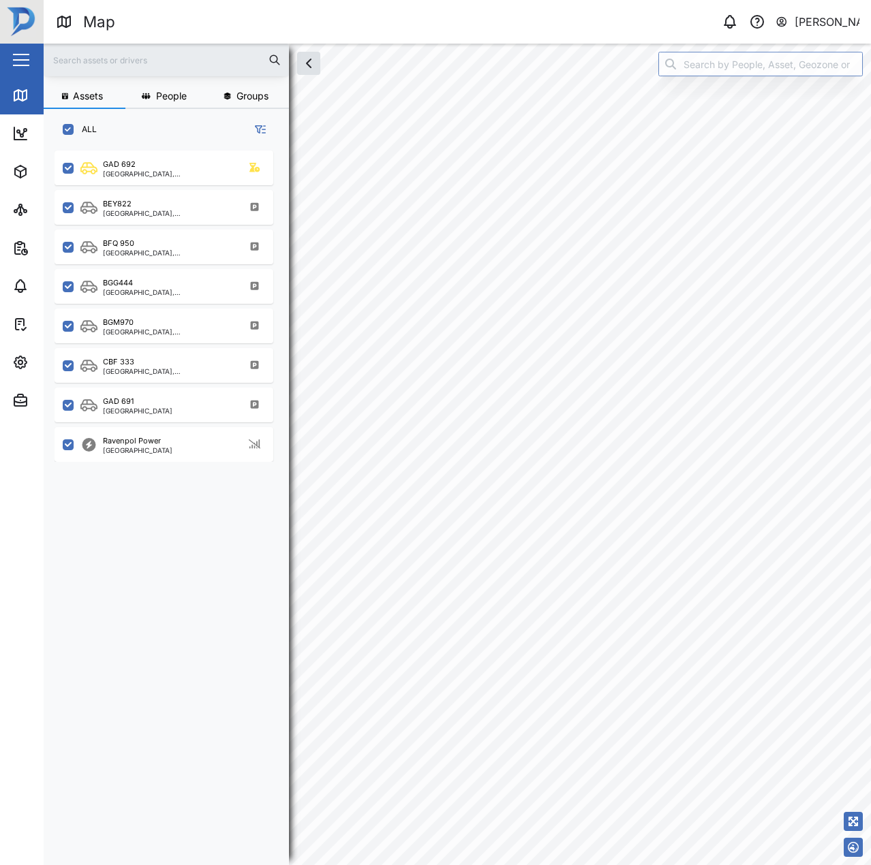
scroll to position [698, 213]
click at [870, 346] on html "Map 0 [PERSON_NAME] Close Map Dashboard Assets ATS Camera Generator Personnel P…" at bounding box center [435, 432] width 871 height 865
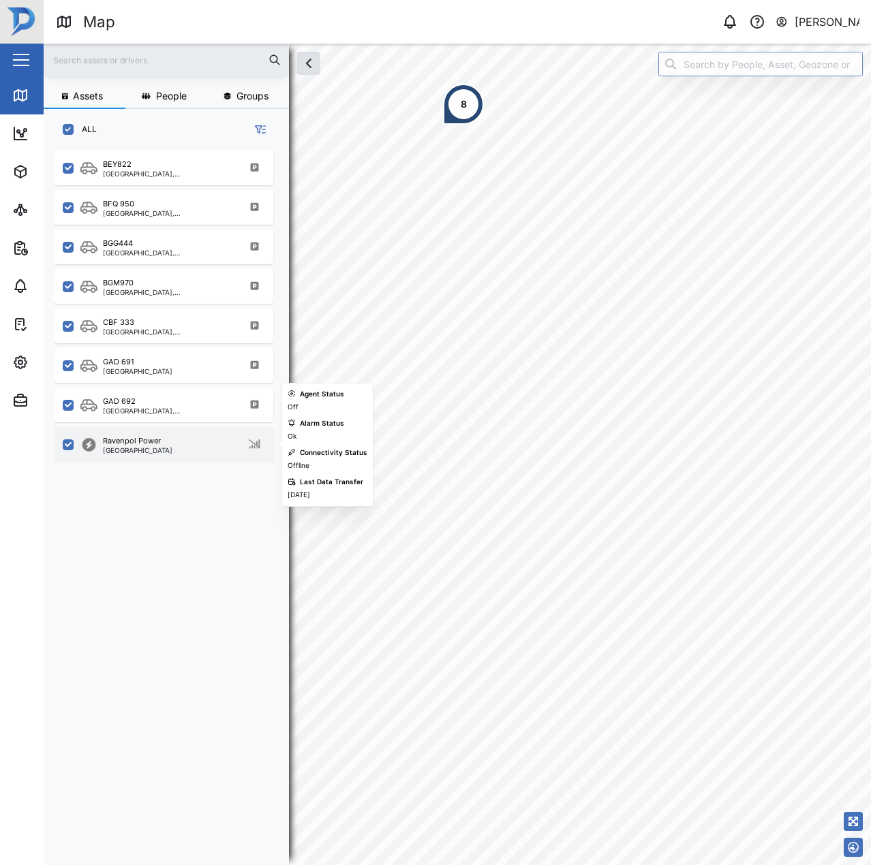
click at [186, 447] on div "Ravenpol Power [GEOGRAPHIC_DATA]" at bounding box center [172, 444] width 185 height 18
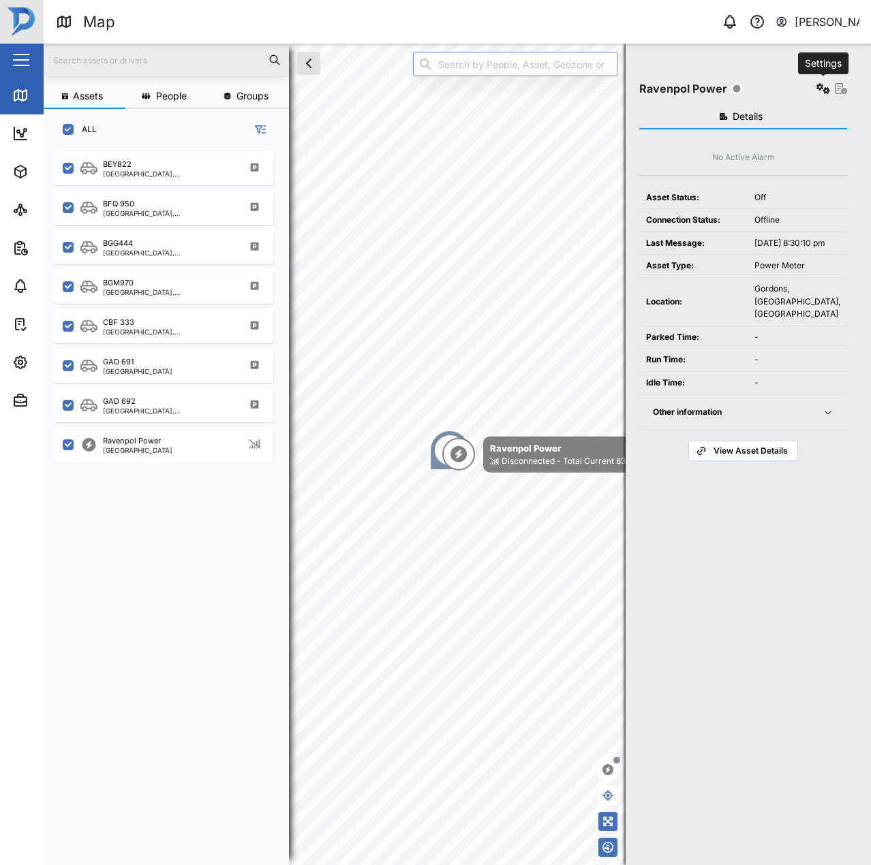
click at [821, 90] on icon "button" at bounding box center [823, 88] width 14 height 11
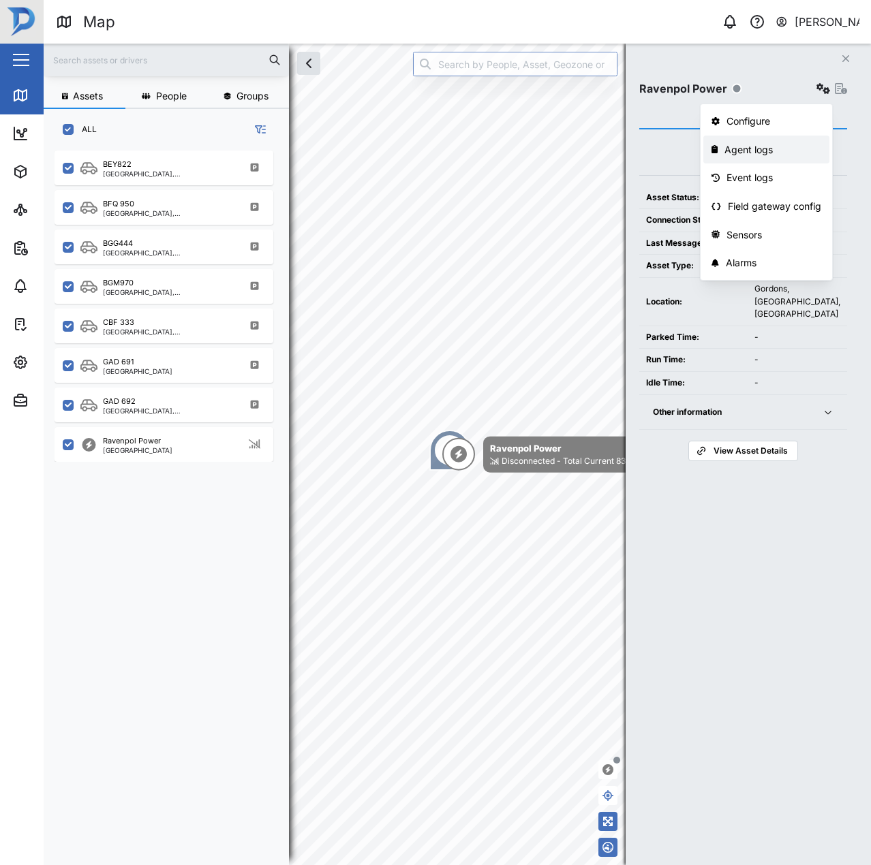
click at [784, 154] on div "Agent logs" at bounding box center [772, 149] width 97 height 15
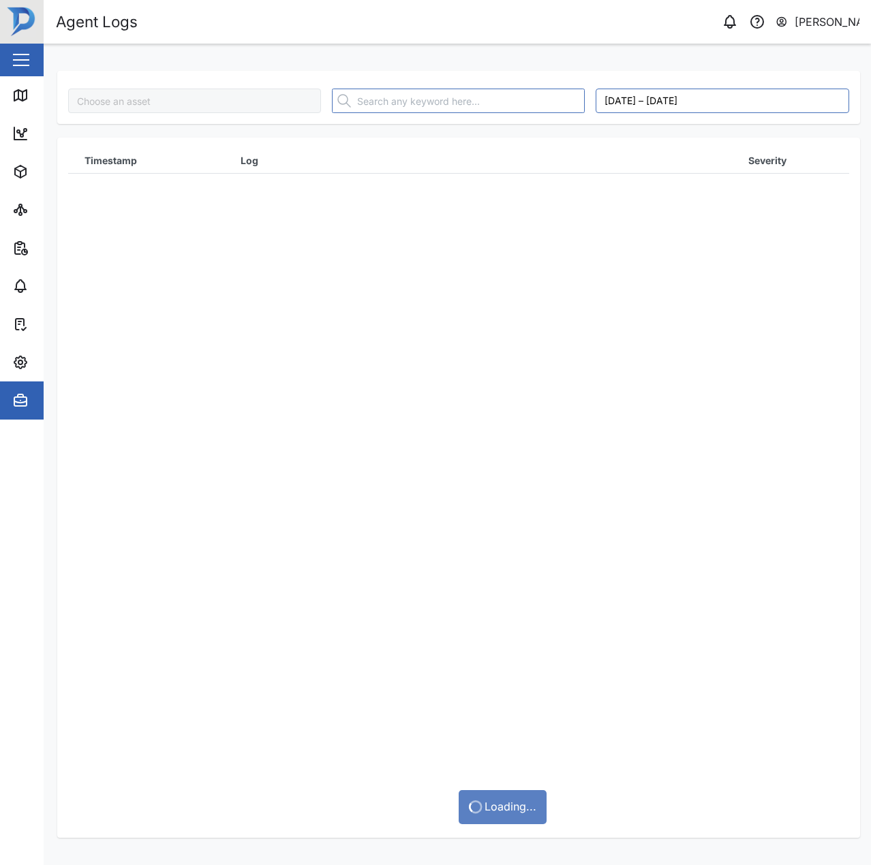
type input "Ravenpol Power"
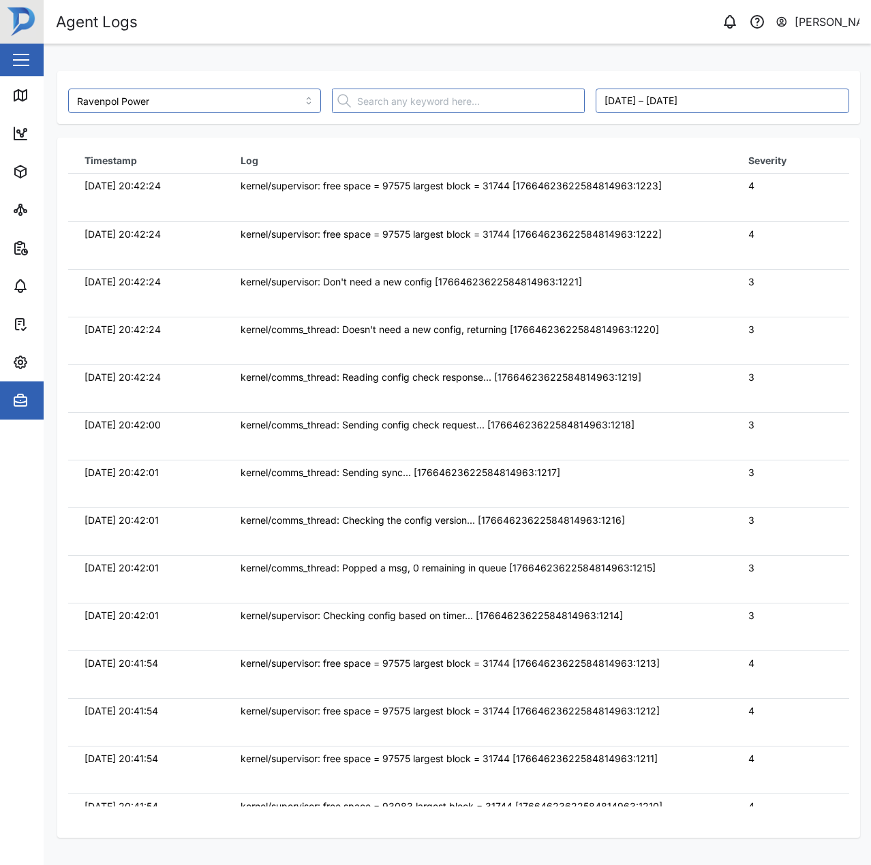
click at [621, 401] on td "kernel/comms_thread: Reading config check response... [17664623622584814963:121…" at bounding box center [478, 389] width 508 height 48
click at [36, 99] on div "Map" at bounding box center [50, 95] width 31 height 15
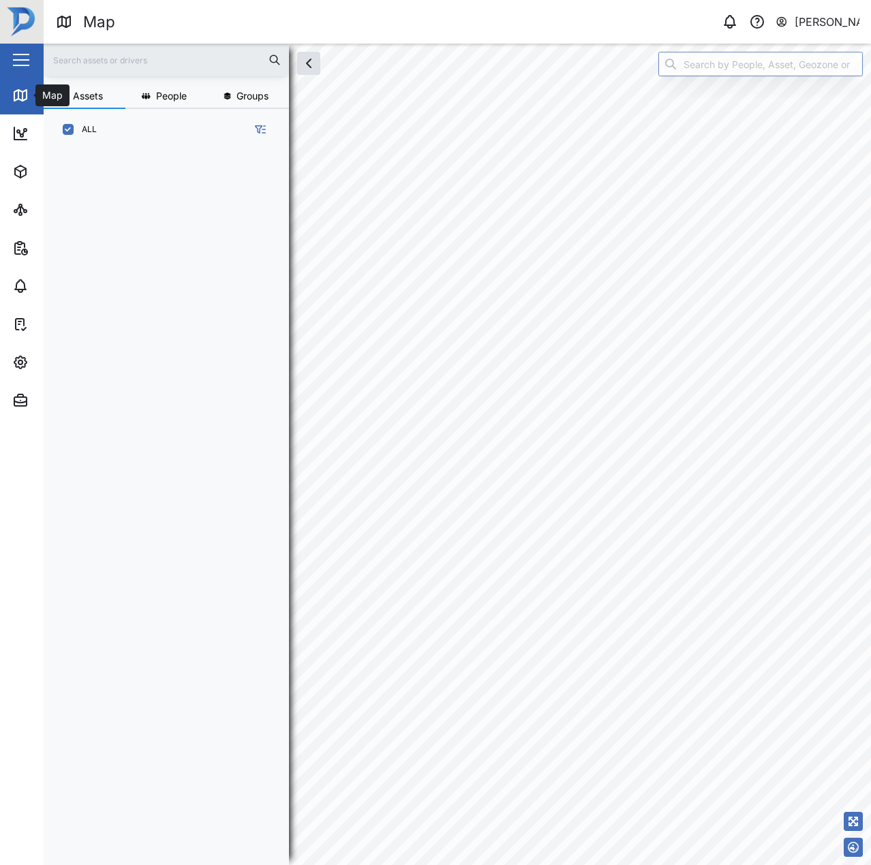
scroll to position [698, 213]
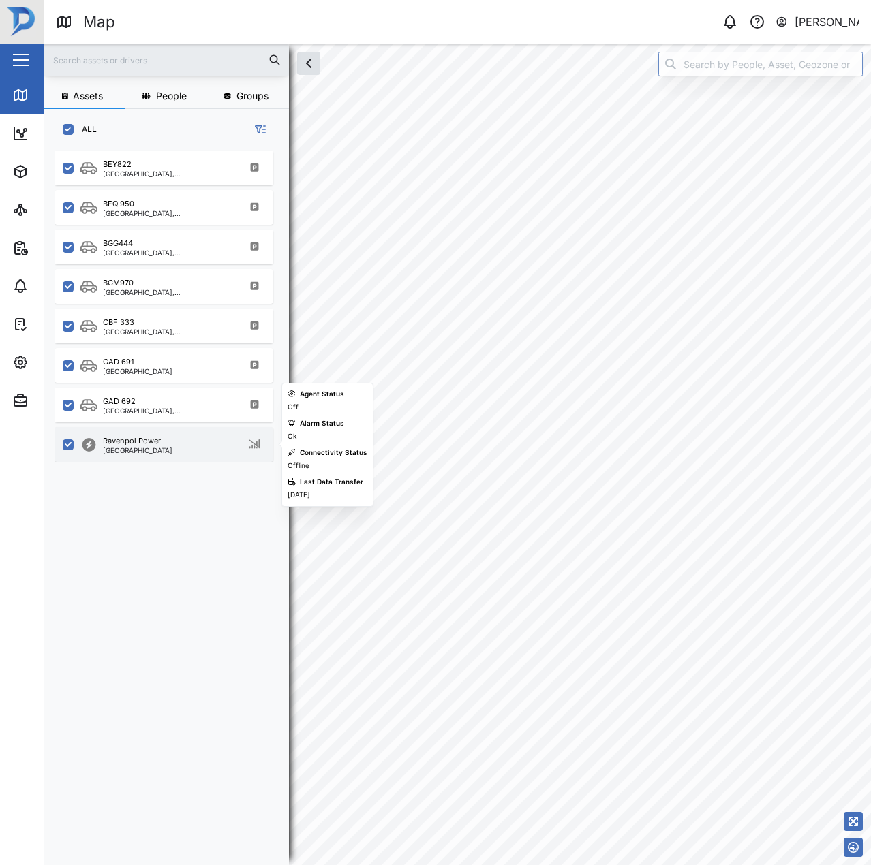
click at [176, 444] on div "Ravenpol Power [GEOGRAPHIC_DATA]" at bounding box center [172, 444] width 185 height 18
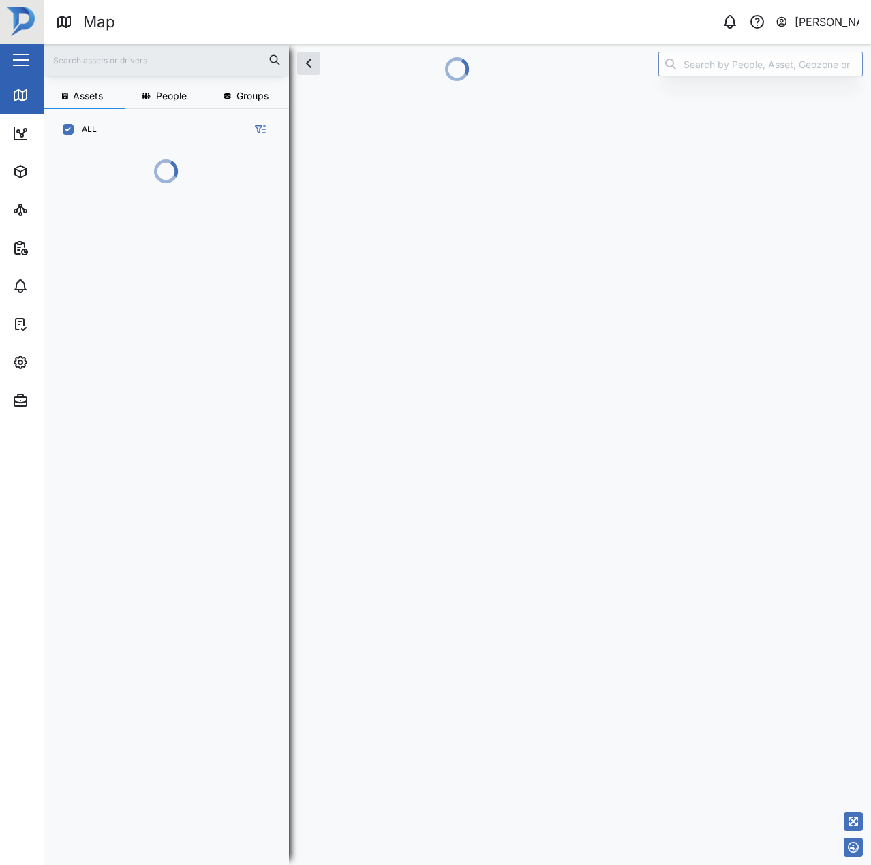
scroll to position [640, 213]
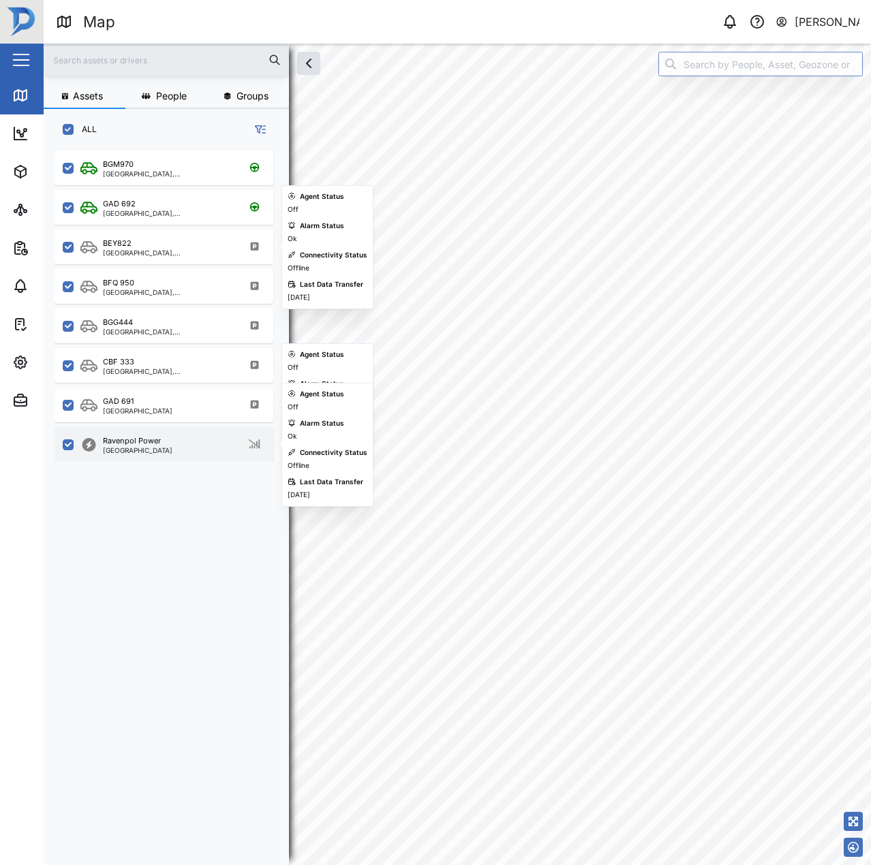
click at [147, 446] on div "Ravenpol Power" at bounding box center [132, 441] width 58 height 12
click at [143, 442] on div "Ravenpol Power" at bounding box center [132, 441] width 58 height 12
click at [187, 438] on div "Ravenpol Power [GEOGRAPHIC_DATA]" at bounding box center [172, 444] width 185 height 18
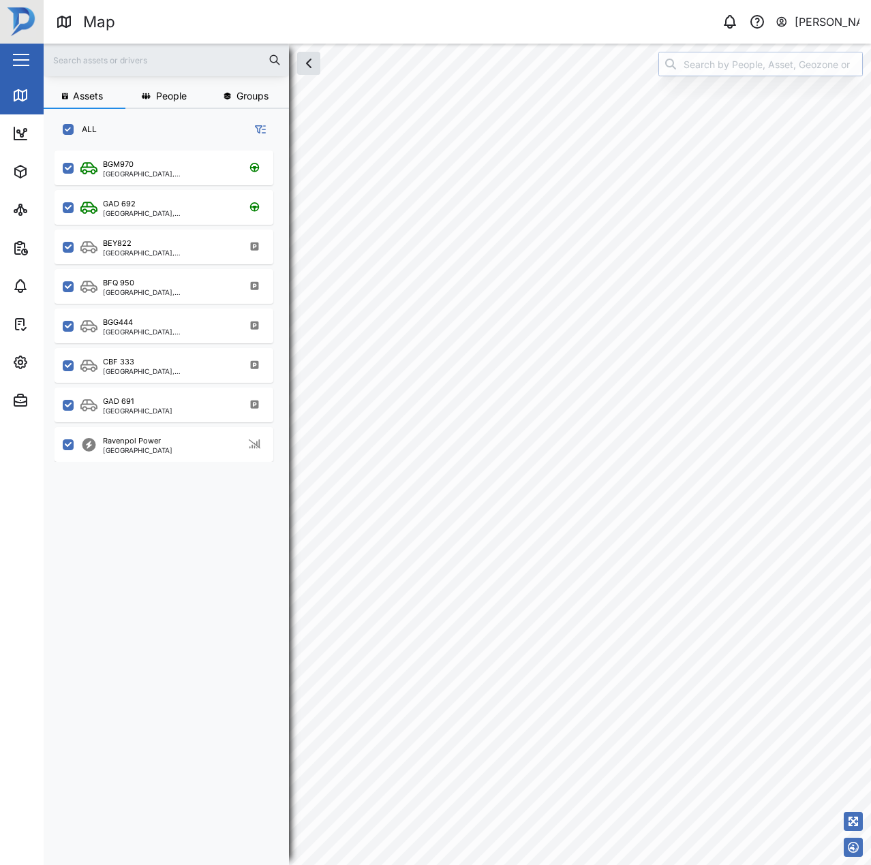
click at [707, 71] on input "search" at bounding box center [760, 64] width 204 height 25
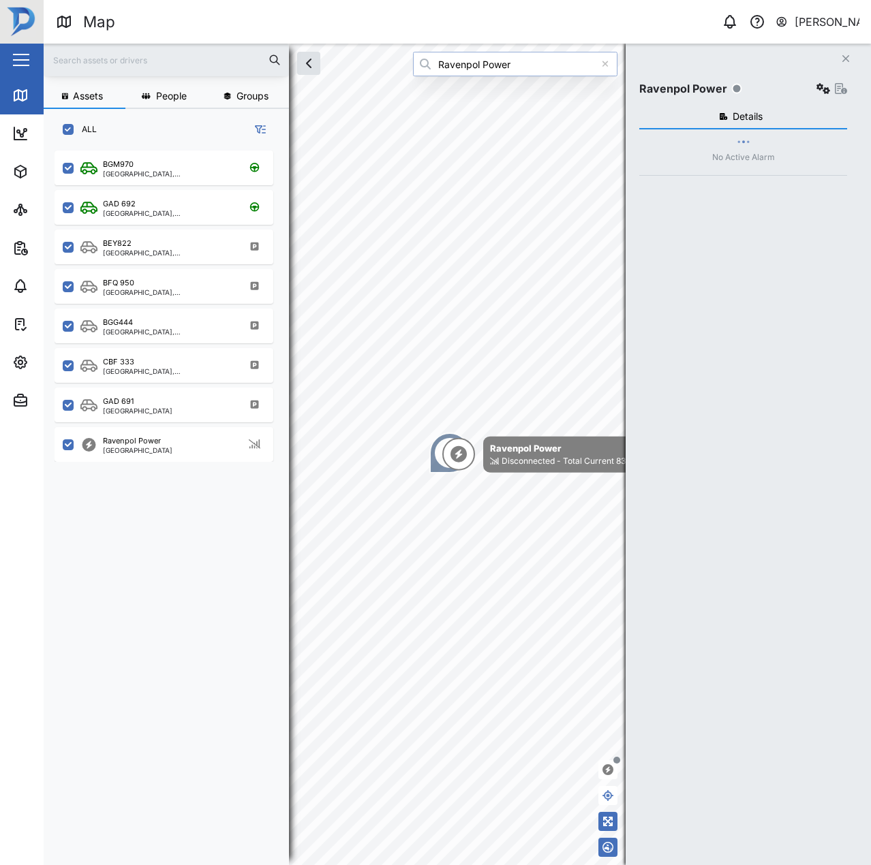
type input "Ravenpol Power"
click at [820, 87] on icon "button" at bounding box center [823, 88] width 14 height 11
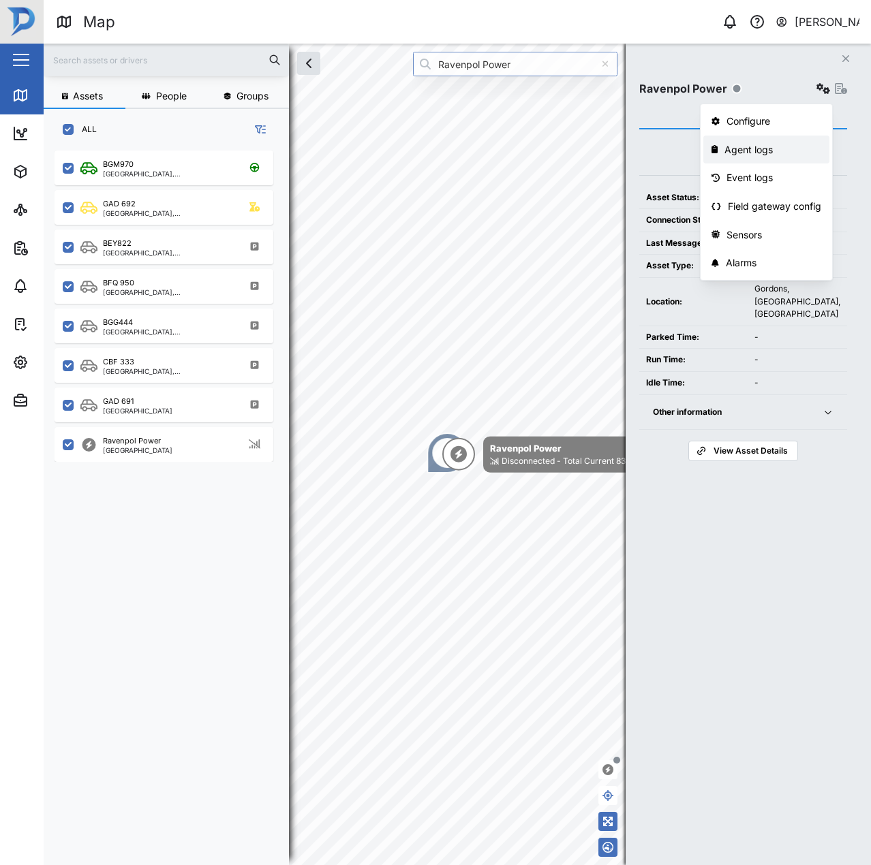
click at [745, 151] on div "Agent logs" at bounding box center [772, 149] width 97 height 15
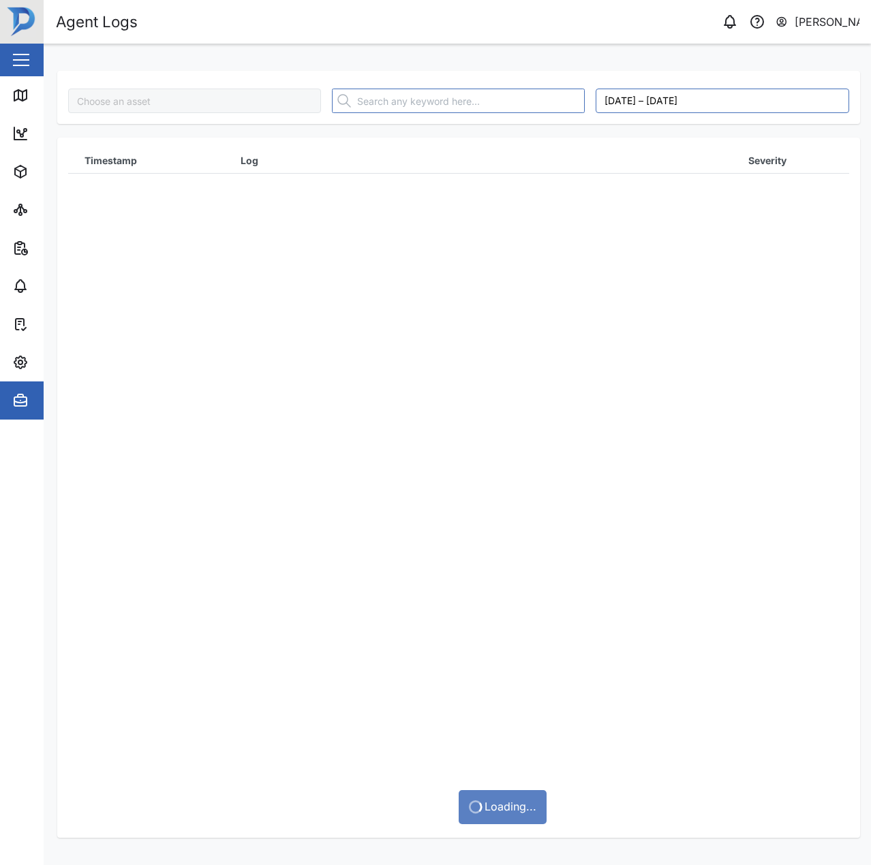
type input "Ravenpol Power"
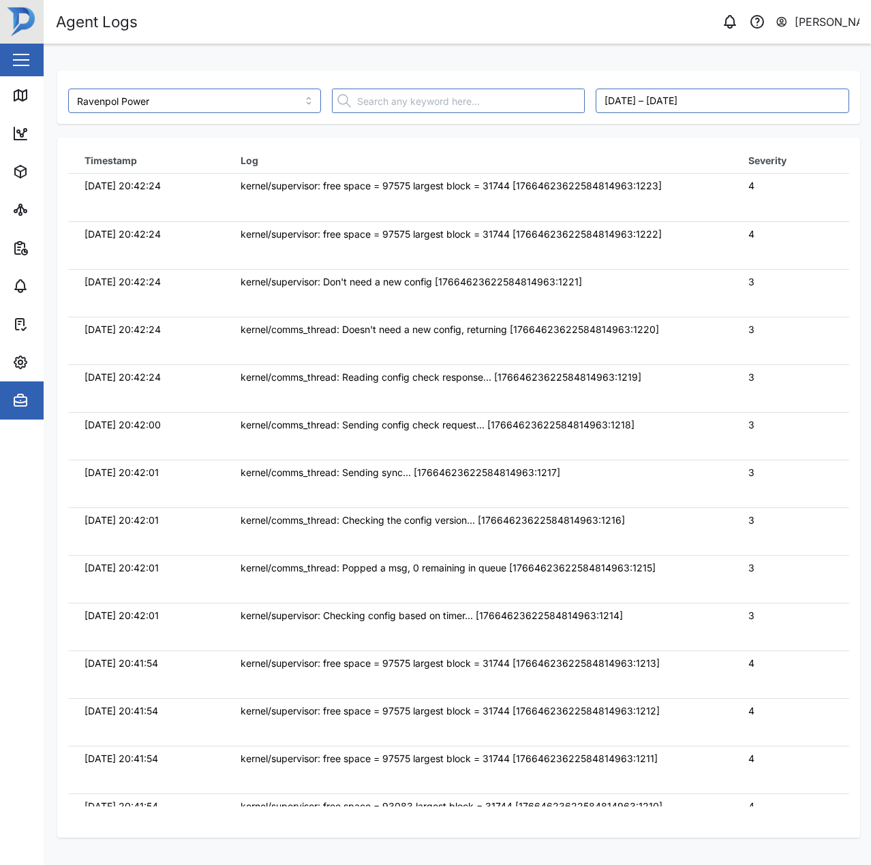
click at [149, 203] on td "[DATE] 20:42:24" at bounding box center [146, 198] width 156 height 48
click at [22, 100] on icon at bounding box center [22, 96] width 0 height 9
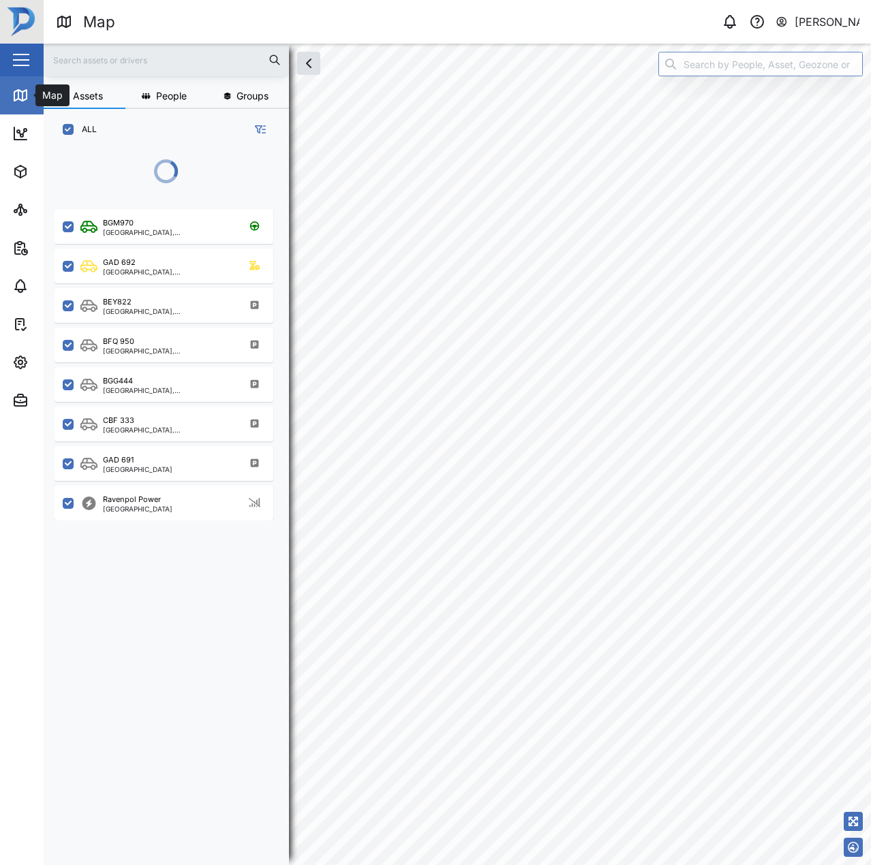
scroll to position [698, 213]
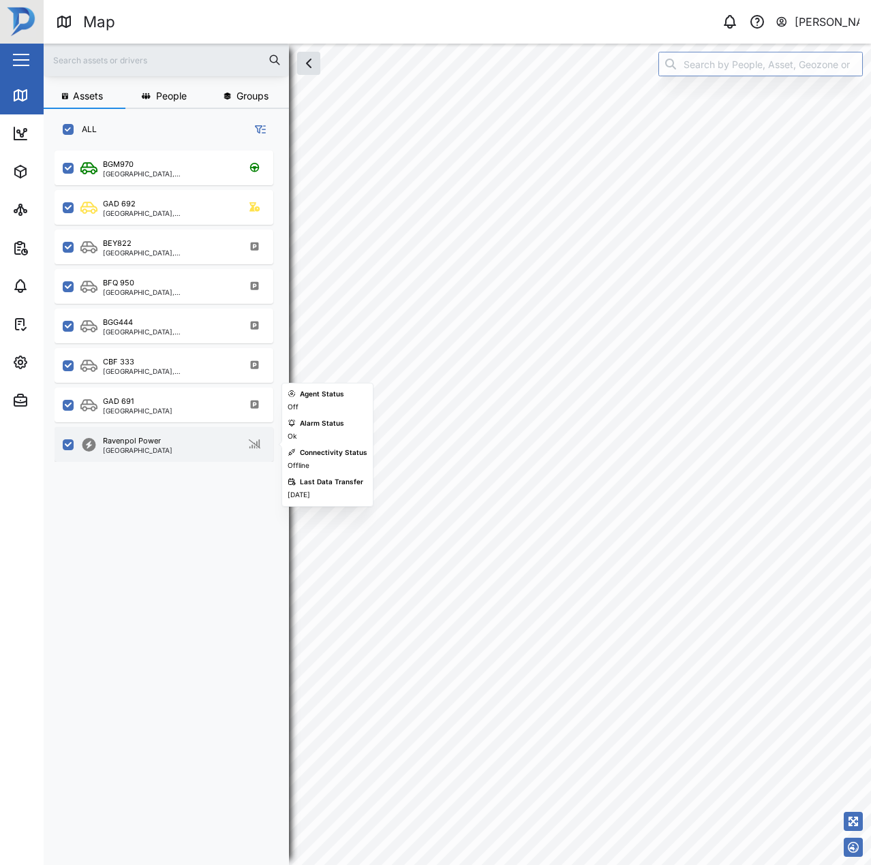
click at [148, 436] on div "Ravenpol Power" at bounding box center [132, 441] width 58 height 12
